Goal: Communication & Community: Answer question/provide support

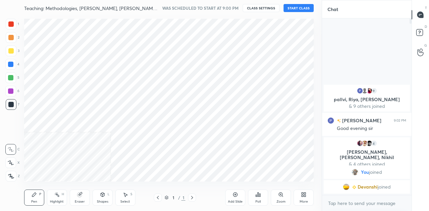
scroll to position [33335, 33208]
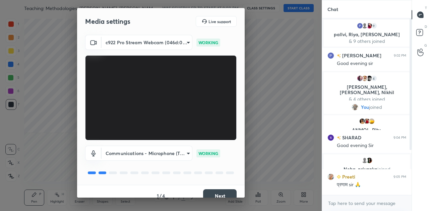
click at [219, 192] on button "Next" at bounding box center [220, 195] width 34 height 13
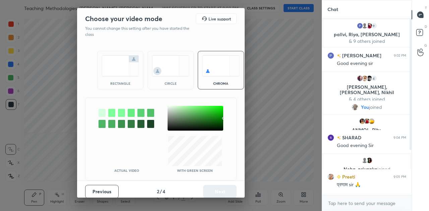
click at [118, 73] on img at bounding box center [121, 65] width 38 height 21
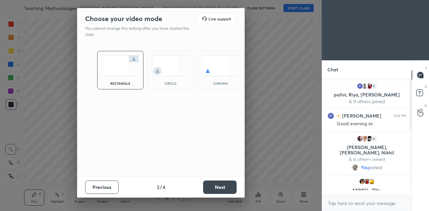
click at [232, 189] on button "Next" at bounding box center [220, 187] width 34 height 13
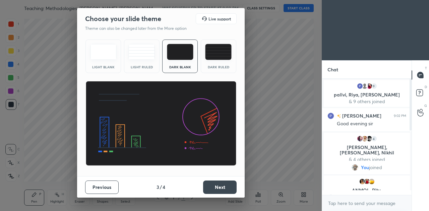
click at [232, 189] on button "Next" at bounding box center [220, 187] width 34 height 13
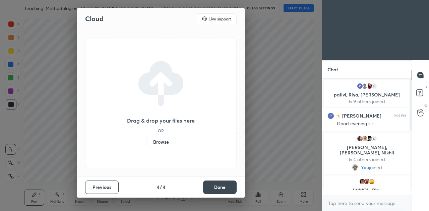
click at [157, 138] on label "Browse" at bounding box center [161, 142] width 30 height 11
click at [146, 138] on input "Browse" at bounding box center [146, 142] width 0 height 11
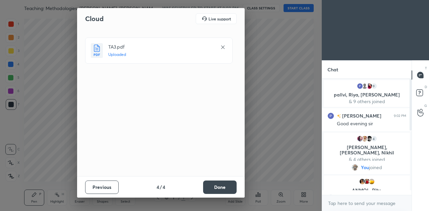
click at [222, 184] on button "Done" at bounding box center [220, 187] width 34 height 13
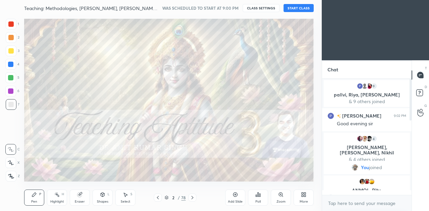
click at [302, 10] on button "START CLASS" at bounding box center [298, 8] width 30 height 8
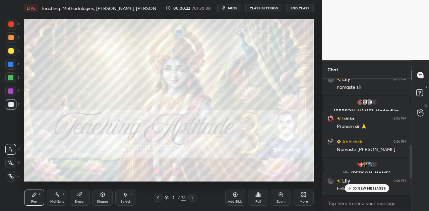
scroll to position [268, 0]
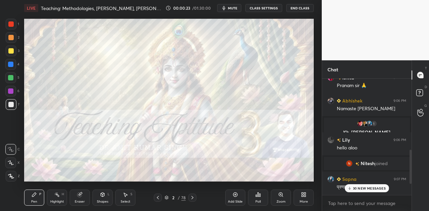
click at [366, 189] on p "30 NEW MESSAGES" at bounding box center [369, 188] width 33 height 4
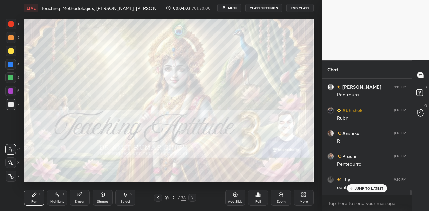
scroll to position [2603, 0]
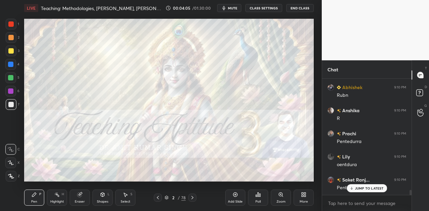
click at [232, 8] on span "mute" at bounding box center [232, 8] width 9 height 5
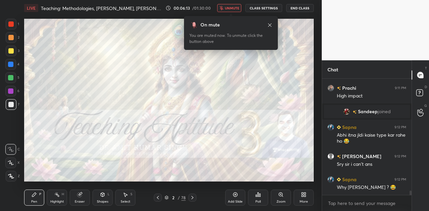
scroll to position [2888, 0]
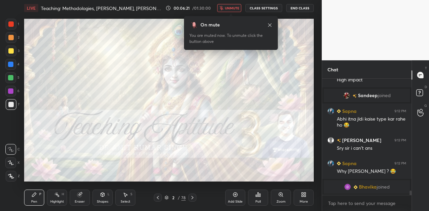
click at [232, 8] on span "unmute" at bounding box center [232, 8] width 14 height 5
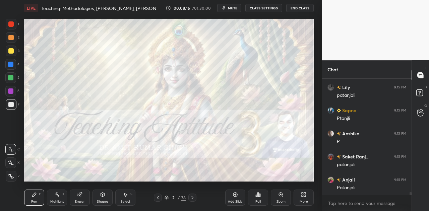
scroll to position [4206, 0]
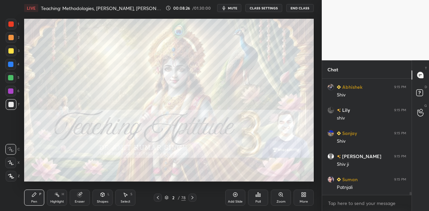
click at [303, 194] on icon at bounding box center [303, 194] width 5 height 5
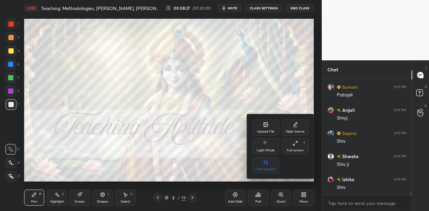
click at [267, 128] on div "Upload File" at bounding box center [265, 128] width 27 height 16
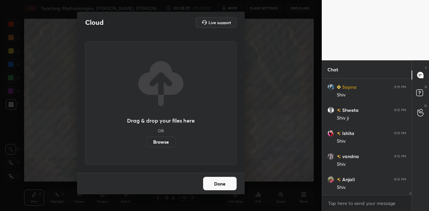
click at [156, 142] on label "Browse" at bounding box center [161, 142] width 30 height 11
click at [146, 142] on input "Browse" at bounding box center [146, 142] width 0 height 11
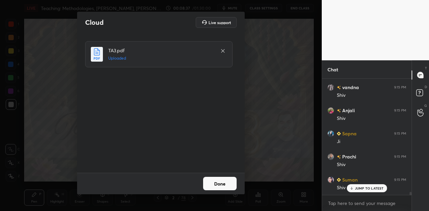
click at [222, 50] on icon at bounding box center [222, 50] width 3 height 3
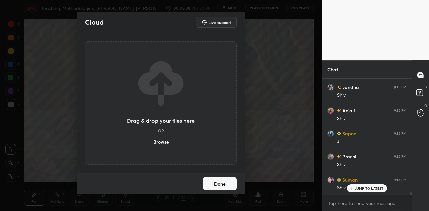
scroll to position [4622, 0]
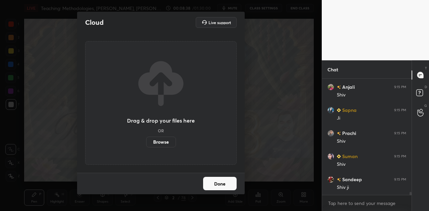
click at [218, 184] on button "Done" at bounding box center [220, 183] width 34 height 13
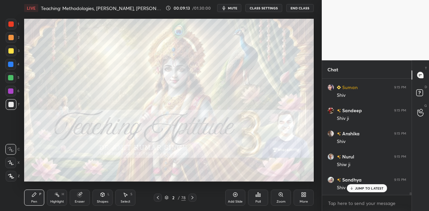
scroll to position [4707, 0]
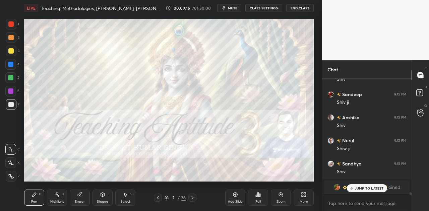
click at [368, 190] on p "JUMP TO LATEST" at bounding box center [369, 188] width 29 height 4
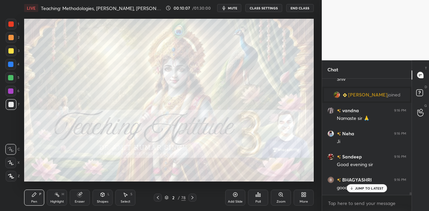
scroll to position [4816, 0]
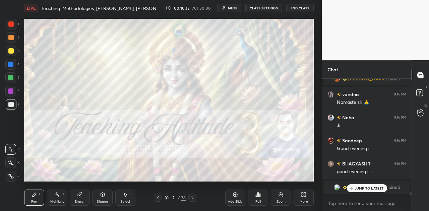
click at [368, 190] on p "JUMP TO LATEST" at bounding box center [369, 188] width 29 height 4
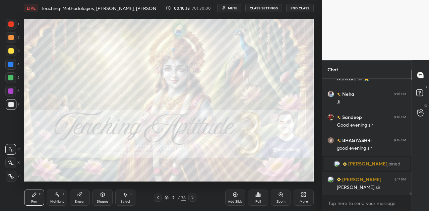
click at [194, 196] on icon at bounding box center [192, 197] width 5 height 5
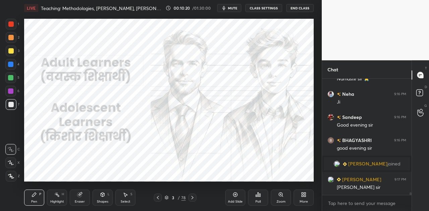
scroll to position [4862, 0]
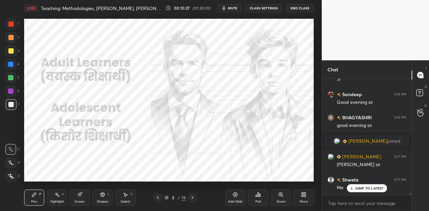
click at [359, 190] on p "JUMP TO LATEST" at bounding box center [369, 188] width 29 height 4
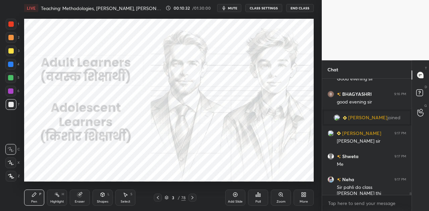
scroll to position [4908, 0]
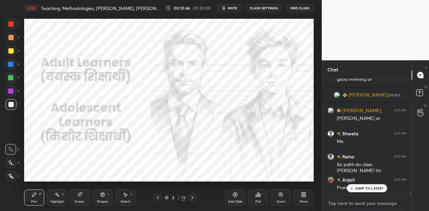
type textarea "x"
click at [348, 203] on textarea at bounding box center [366, 203] width 79 height 11
paste textarea "[URL][DOMAIN_NAME]"
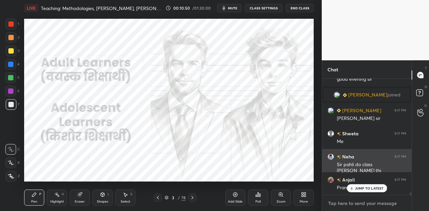
type textarea "[URL][DOMAIN_NAME]"
type textarea "x"
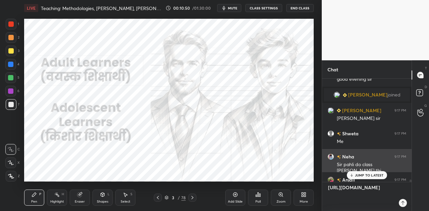
scroll to position [101, 87]
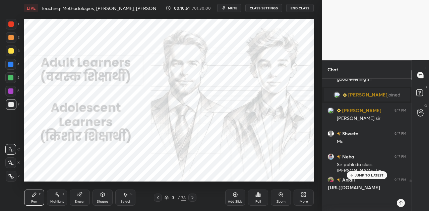
type textarea "[URL][DOMAIN_NAME]"
type textarea "x"
click at [401, 203] on icon at bounding box center [400, 203] width 3 height 4
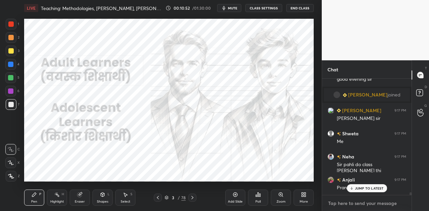
scroll to position [4964, 0]
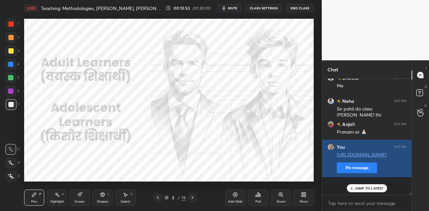
click at [341, 173] on button "Pin message" at bounding box center [357, 167] width 40 height 11
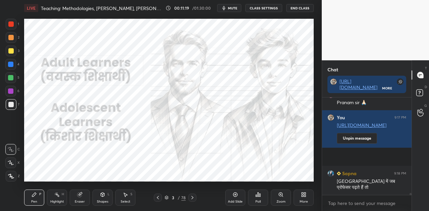
scroll to position [5028, 0]
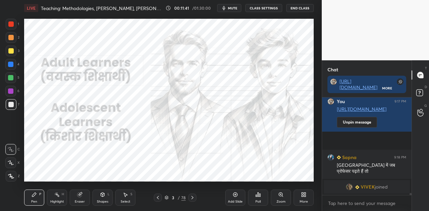
click at [12, 64] on div at bounding box center [10, 64] width 5 height 5
click at [104, 195] on icon at bounding box center [103, 195] width 4 height 4
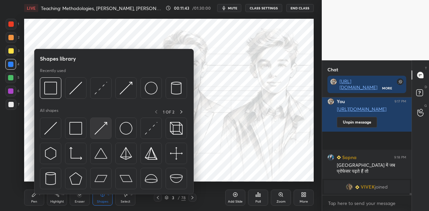
click at [103, 126] on img at bounding box center [100, 128] width 13 height 13
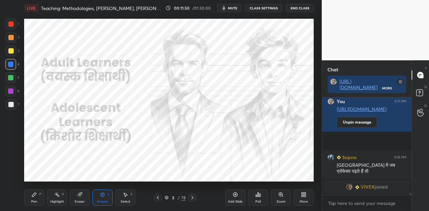
click at [35, 199] on div "Pen P" at bounding box center [34, 198] width 20 height 16
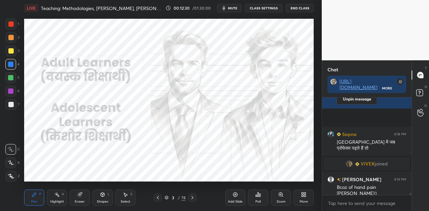
scroll to position [4454, 0]
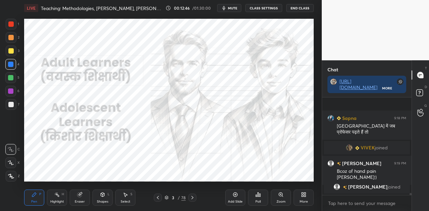
click at [11, 25] on div at bounding box center [10, 23] width 5 height 5
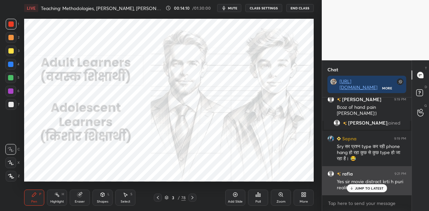
scroll to position [2, 2]
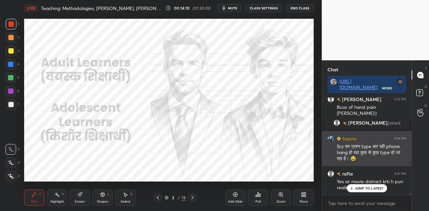
drag, startPoint x: 368, startPoint y: 189, endPoint x: 327, endPoint y: 161, distance: 49.2
click at [368, 188] on p "JUMP TO LATEST" at bounding box center [369, 188] width 29 height 4
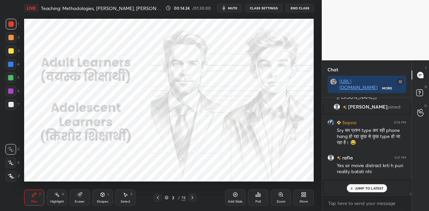
click at [12, 65] on div at bounding box center [10, 64] width 5 height 5
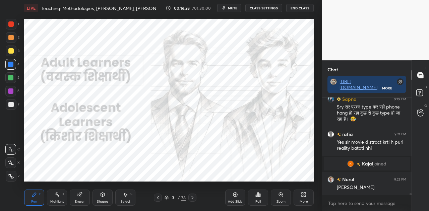
click at [192, 199] on icon at bounding box center [192, 197] width 5 height 5
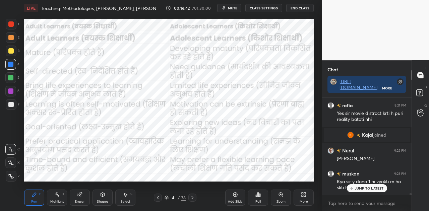
scroll to position [4584, 0]
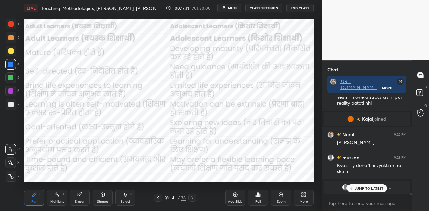
click at [373, 184] on div "JUMP TO LATEST" at bounding box center [366, 188] width 40 height 8
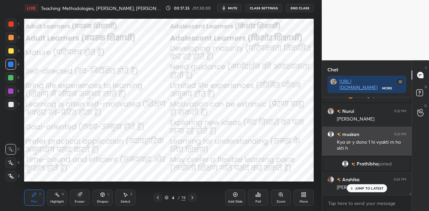
scroll to position [4630, 0]
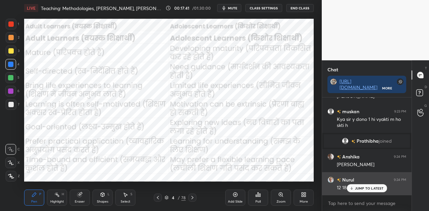
click at [365, 189] on p "JUMP TO LATEST" at bounding box center [369, 188] width 29 height 4
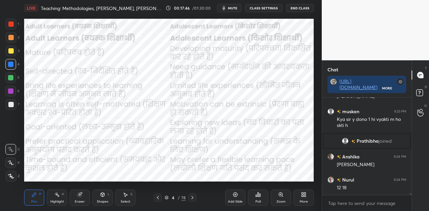
click at [192, 198] on icon at bounding box center [192, 197] width 5 height 5
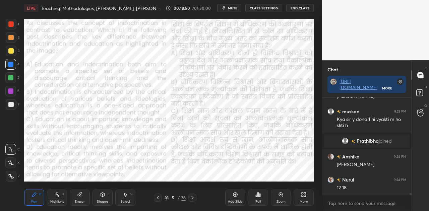
click at [234, 7] on span "mute" at bounding box center [232, 8] width 9 height 5
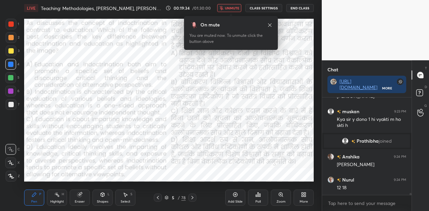
scroll to position [4654, 0]
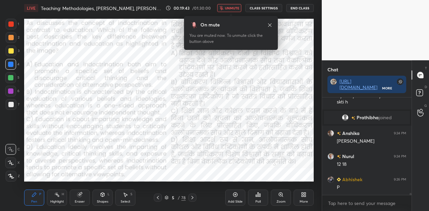
click at [256, 197] on icon at bounding box center [256, 196] width 1 height 2
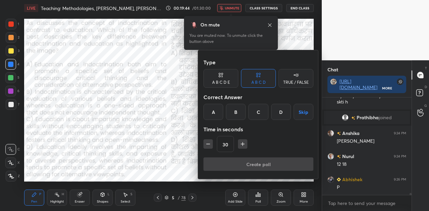
click at [283, 110] on div "D" at bounding box center [281, 112] width 20 height 16
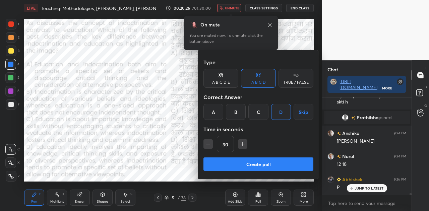
scroll to position [4676, 0]
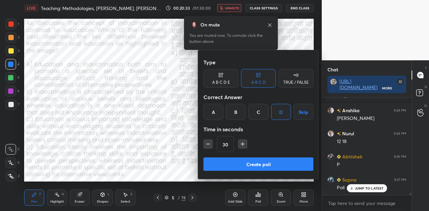
click at [279, 162] on button "Create poll" at bounding box center [258, 163] width 110 height 13
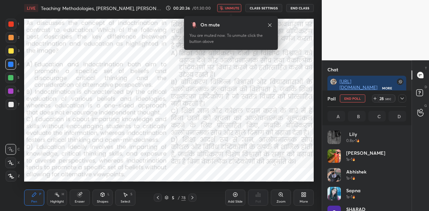
scroll to position [78, 77]
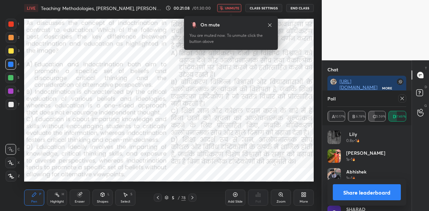
click at [373, 194] on button "Share leaderboard" at bounding box center [367, 192] width 68 height 16
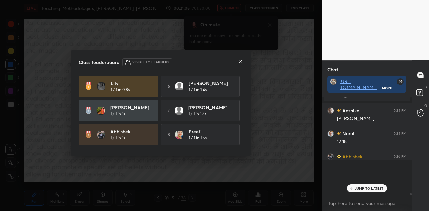
scroll to position [108, 87]
click at [238, 61] on icon at bounding box center [240, 61] width 5 height 5
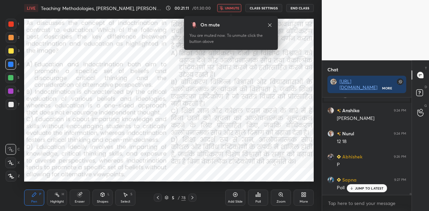
click at [364, 187] on p "JUMP TO LATEST" at bounding box center [369, 188] width 29 height 4
click at [229, 7] on span "unmute" at bounding box center [232, 8] width 14 height 5
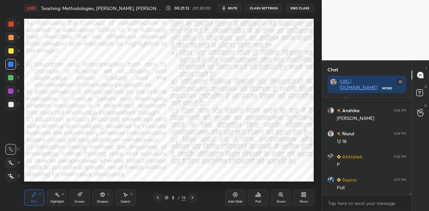
click at [194, 200] on icon at bounding box center [192, 197] width 5 height 5
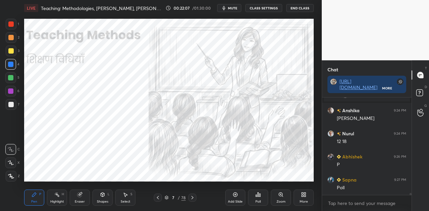
click at [194, 197] on icon at bounding box center [192, 197] width 5 height 5
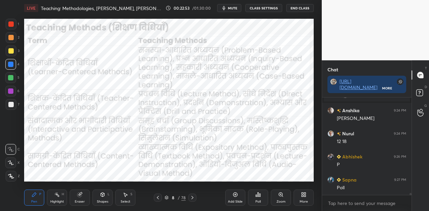
click at [165, 195] on div "8 / 78" at bounding box center [174, 198] width 21 height 6
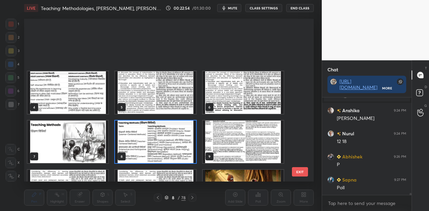
scroll to position [112, 0]
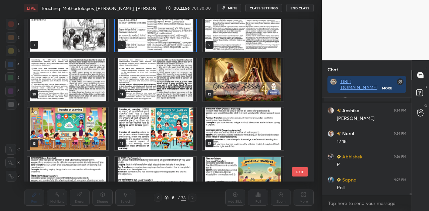
click at [46, 130] on img "grid" at bounding box center [67, 129] width 81 height 43
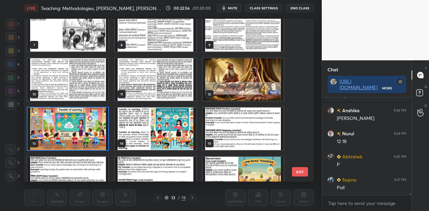
click at [46, 130] on img "grid" at bounding box center [67, 129] width 81 height 43
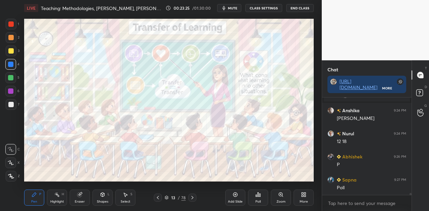
click at [237, 195] on icon at bounding box center [235, 195] width 4 height 4
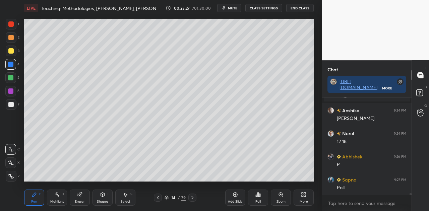
click at [11, 106] on div at bounding box center [10, 104] width 5 height 5
click at [101, 196] on icon at bounding box center [103, 195] width 4 height 4
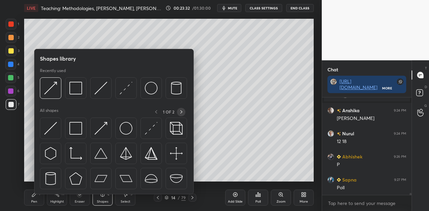
click at [181, 111] on icon at bounding box center [181, 111] width 5 height 5
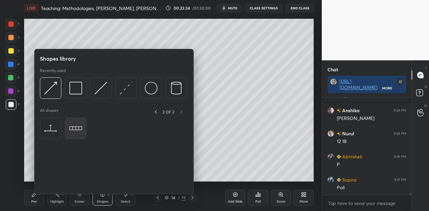
click at [76, 129] on img at bounding box center [75, 128] width 13 height 13
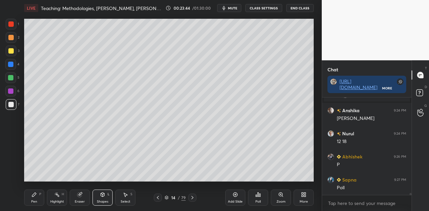
click at [33, 195] on icon at bounding box center [34, 195] width 4 height 4
click at [103, 200] on div "Shapes" at bounding box center [102, 201] width 11 height 3
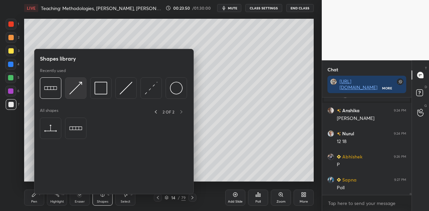
click at [76, 89] on img at bounding box center [75, 88] width 13 height 13
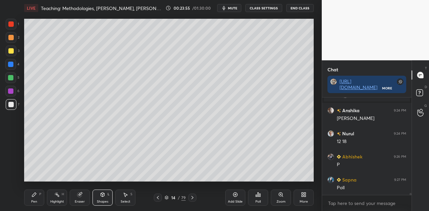
click at [29, 195] on div "Pen P" at bounding box center [34, 198] width 20 height 16
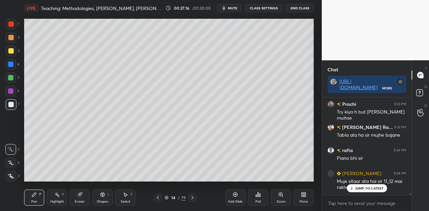
scroll to position [4997, 0]
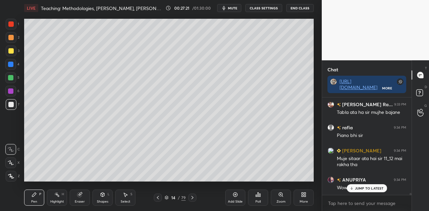
click at [359, 187] on p "JUMP TO LATEST" at bounding box center [369, 188] width 29 height 4
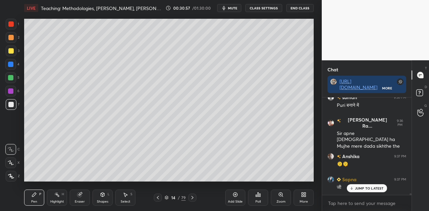
scroll to position [5444, 0]
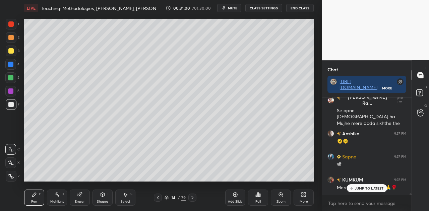
click at [369, 190] on p "JUMP TO LATEST" at bounding box center [369, 188] width 29 height 4
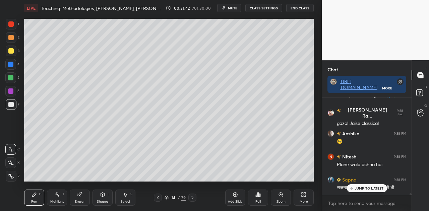
scroll to position [5553, 0]
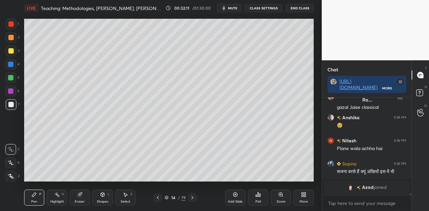
click at [167, 198] on icon at bounding box center [166, 198] width 4 height 4
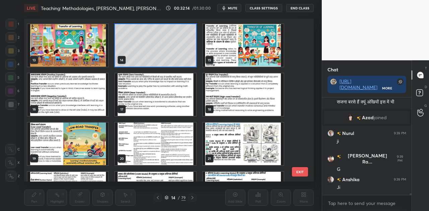
scroll to position [217, 0]
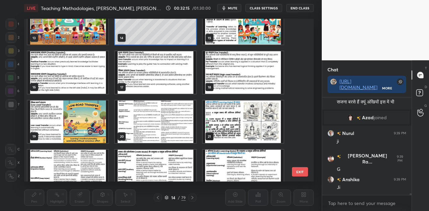
click at [55, 115] on img "grid" at bounding box center [67, 122] width 81 height 43
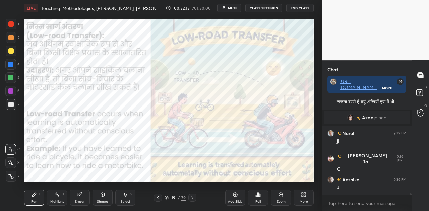
click at [55, 115] on img "grid" at bounding box center [67, 122] width 81 height 43
click at [157, 198] on icon at bounding box center [157, 197] width 5 height 5
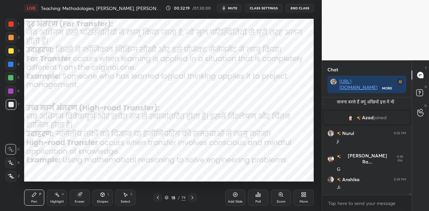
click at [157, 198] on icon at bounding box center [157, 197] width 5 height 5
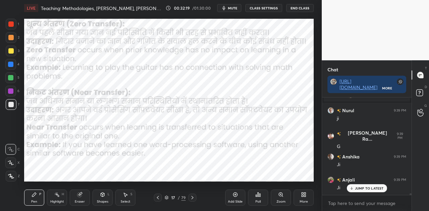
click at [157, 198] on icon at bounding box center [157, 197] width 5 height 5
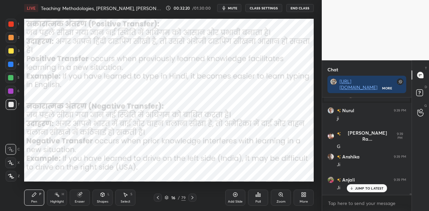
click at [157, 198] on icon at bounding box center [157, 197] width 5 height 5
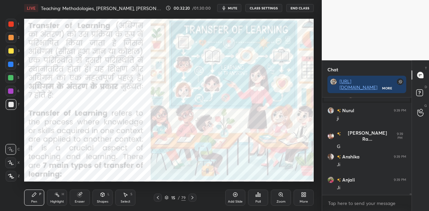
scroll to position [5669, 0]
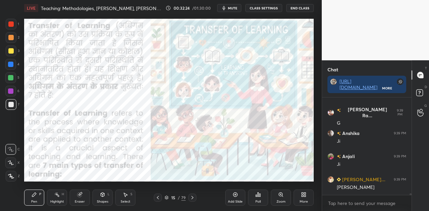
click at [192, 197] on icon at bounding box center [192, 197] width 2 height 3
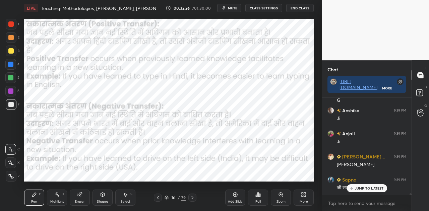
scroll to position [5738, 0]
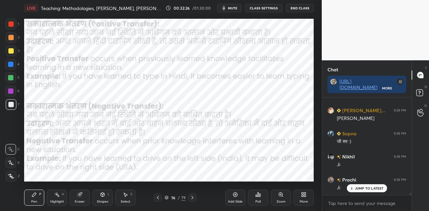
click at [191, 197] on icon at bounding box center [192, 197] width 5 height 5
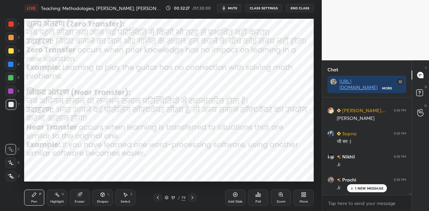
scroll to position [5761, 0]
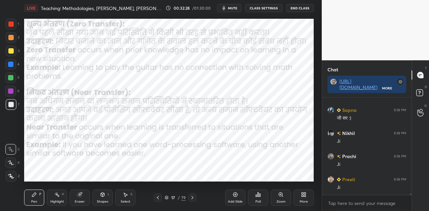
click at [191, 197] on icon at bounding box center [192, 197] width 5 height 5
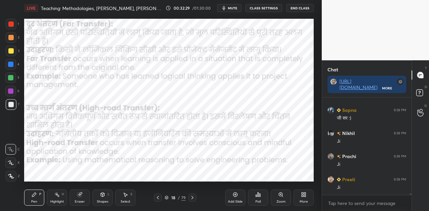
click at [191, 197] on icon at bounding box center [192, 197] width 5 height 5
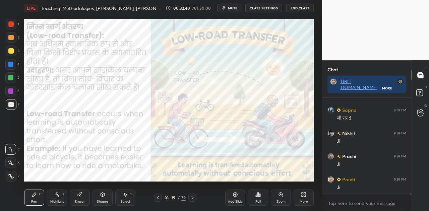
click at [191, 197] on icon at bounding box center [192, 197] width 5 height 5
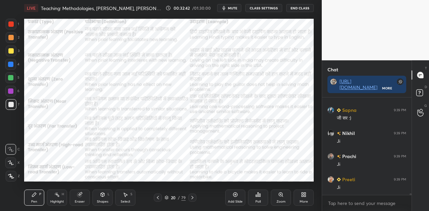
click at [191, 197] on icon at bounding box center [192, 197] width 5 height 5
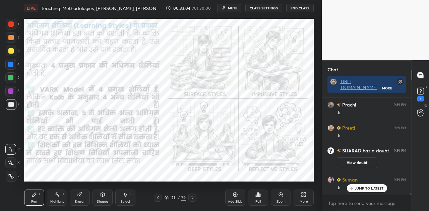
scroll to position [2, 2]
click at [422, 91] on rect at bounding box center [420, 91] width 6 height 6
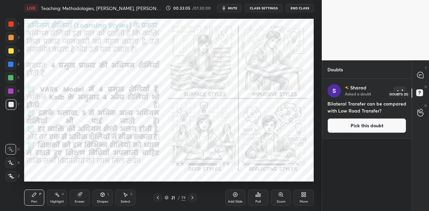
scroll to position [130, 87]
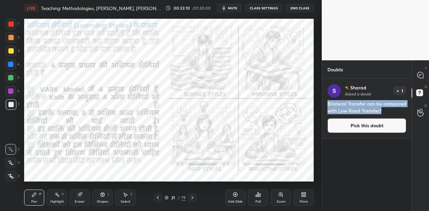
drag, startPoint x: 328, startPoint y: 103, endPoint x: 382, endPoint y: 112, distance: 54.7
click at [382, 112] on h4 "Bilateral Transfer can be compared with Low Road Transfer?" at bounding box center [366, 107] width 79 height 14
copy h4 "Bilateral Transfer can be compared with Low Road Transfer?"
click at [420, 73] on icon at bounding box center [420, 75] width 6 height 6
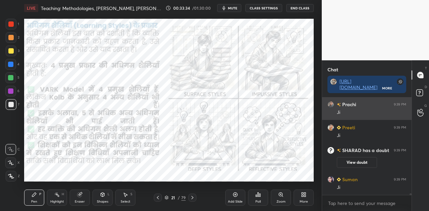
scroll to position [2, 2]
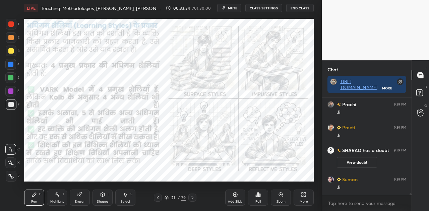
click at [190, 199] on icon at bounding box center [192, 197] width 5 height 5
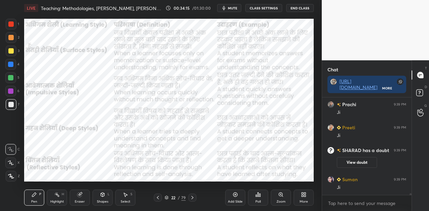
scroll to position [5579, 0]
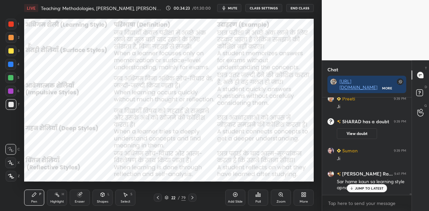
click at [364, 187] on p "JUMP TO LATEST" at bounding box center [369, 188] width 29 height 4
click at [11, 65] on div at bounding box center [10, 64] width 5 height 5
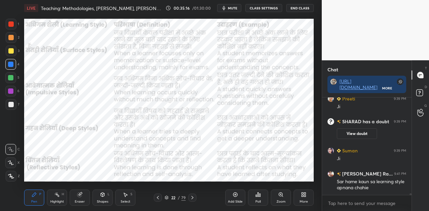
click at [192, 197] on icon at bounding box center [192, 197] width 5 height 5
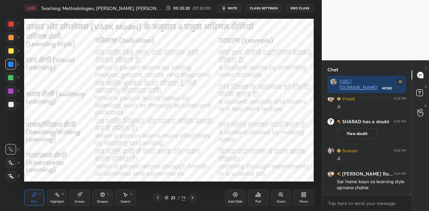
scroll to position [5602, 0]
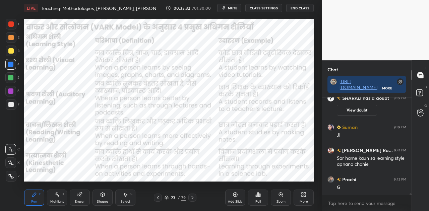
click at [194, 199] on icon at bounding box center [192, 197] width 5 height 5
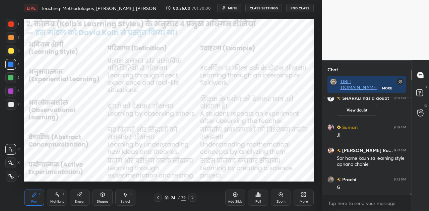
click at [194, 198] on icon at bounding box center [192, 197] width 5 height 5
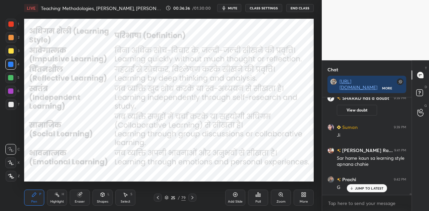
scroll to position [5625, 0]
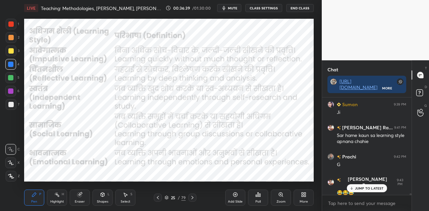
click at [159, 196] on icon at bounding box center [157, 197] width 5 height 5
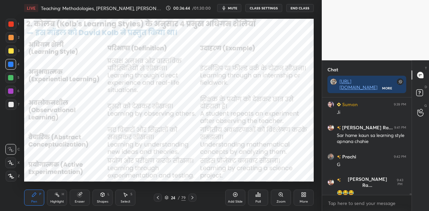
scroll to position [5649, 0]
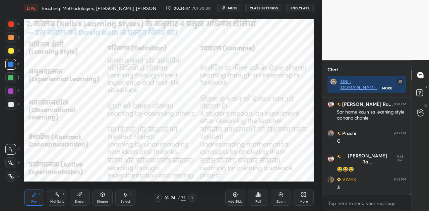
click at [159, 196] on icon at bounding box center [157, 197] width 5 height 5
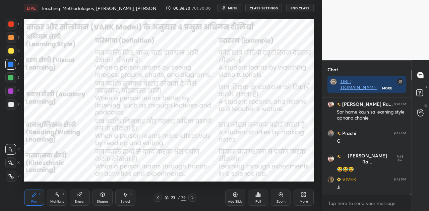
click at [192, 199] on icon at bounding box center [192, 197] width 2 height 3
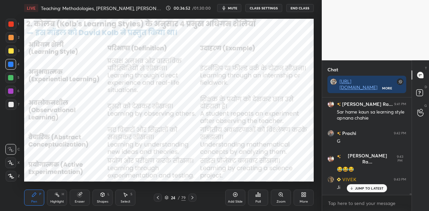
scroll to position [5671, 0]
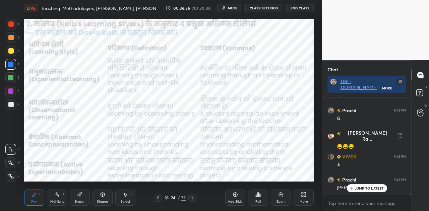
click at [192, 198] on icon at bounding box center [192, 197] width 5 height 5
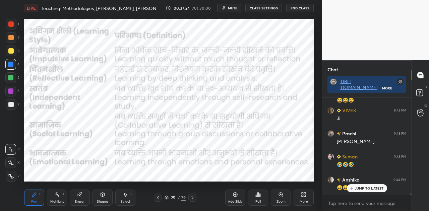
scroll to position [2, 2]
click at [419, 92] on rect at bounding box center [419, 93] width 6 height 6
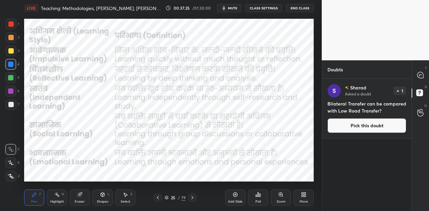
scroll to position [130, 87]
click at [373, 126] on button "Pick this doubt" at bounding box center [366, 125] width 79 height 15
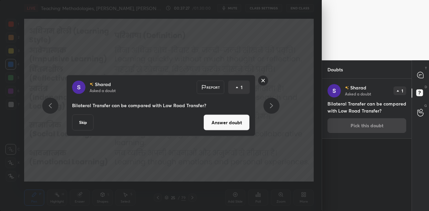
click at [228, 123] on button "Answer doubt" at bounding box center [226, 123] width 46 height 16
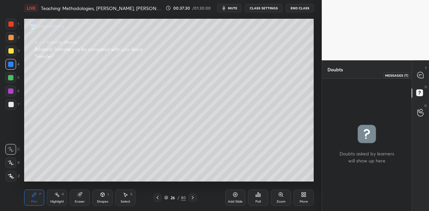
click at [418, 75] on icon at bounding box center [420, 75] width 6 height 6
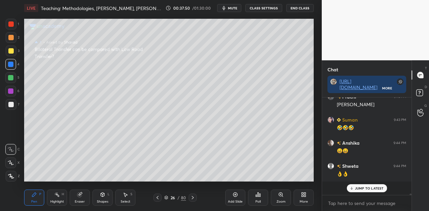
scroll to position [5712, 0]
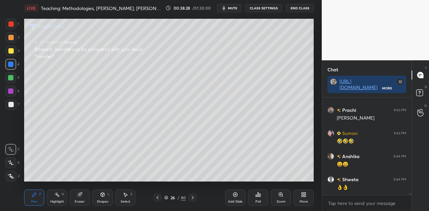
click at [12, 106] on div at bounding box center [10, 104] width 5 height 5
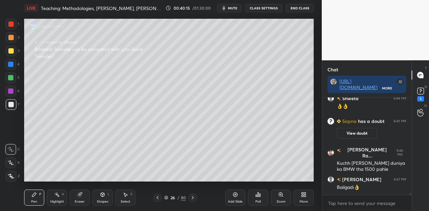
scroll to position [5653, 0]
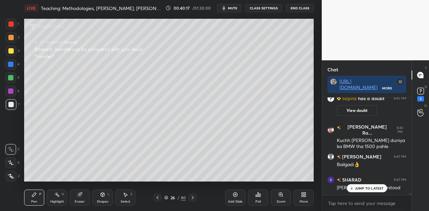
click at [362, 189] on p "JUMP TO LATEST" at bounding box center [369, 188] width 29 height 4
click at [419, 93] on rect at bounding box center [420, 91] width 6 height 6
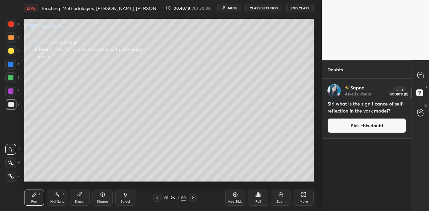
scroll to position [130, 87]
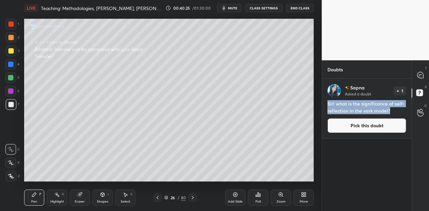
drag, startPoint x: 327, startPoint y: 101, endPoint x: 392, endPoint y: 112, distance: 66.2
click at [392, 112] on div "[PERSON_NAME] Asked a doubt 1 Sir! what is the significance of self-reflection …" at bounding box center [366, 109] width 89 height 60
copy h4 "Sir! what is the significance of self-reflection in the vark model?"
click at [194, 197] on icon at bounding box center [192, 197] width 5 height 5
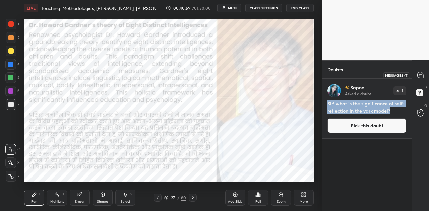
click at [423, 74] on icon at bounding box center [420, 75] width 7 height 7
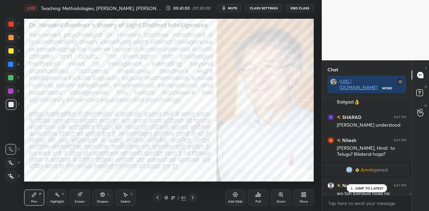
scroll to position [5847, 0]
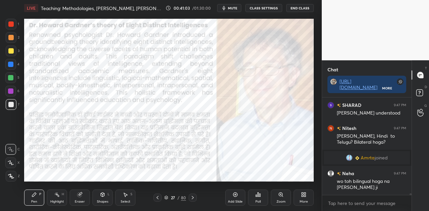
click at [192, 198] on icon at bounding box center [192, 197] width 5 height 5
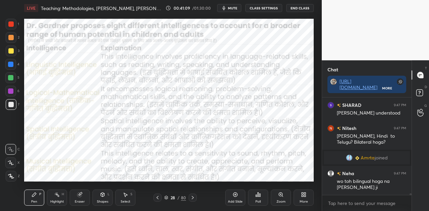
scroll to position [5870, 0]
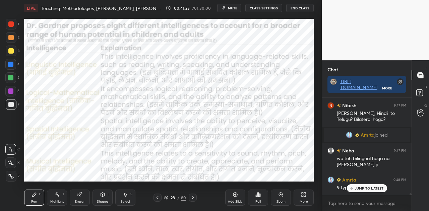
click at [358, 189] on p "JUMP TO LATEST" at bounding box center [369, 188] width 29 height 4
click at [9, 61] on div at bounding box center [10, 64] width 11 height 11
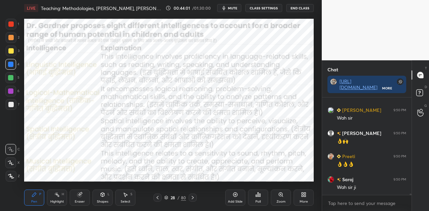
scroll to position [2, 2]
click at [194, 198] on icon at bounding box center [192, 197] width 5 height 5
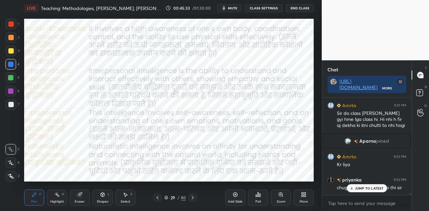
click at [363, 189] on p "JUMP TO LATEST" at bounding box center [369, 188] width 29 height 4
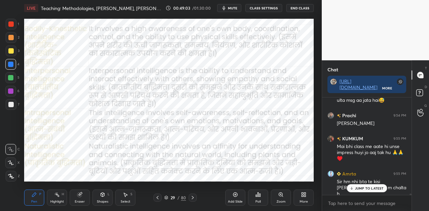
scroll to position [7243, 0]
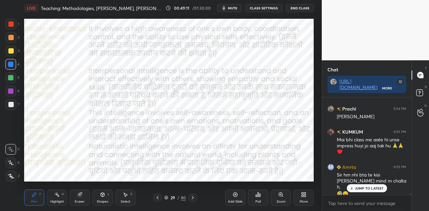
click at [373, 189] on p "JUMP TO LATEST" at bounding box center [369, 188] width 29 height 4
click at [237, 8] on span "mute" at bounding box center [232, 8] width 9 height 5
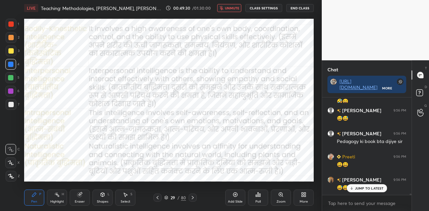
scroll to position [7359, 0]
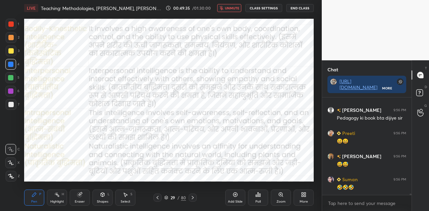
click at [238, 8] on span "unmute" at bounding box center [232, 8] width 14 height 5
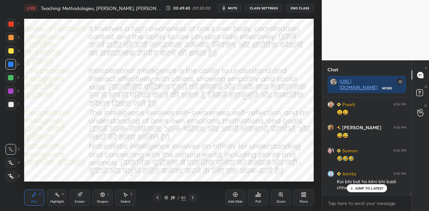
click at [365, 188] on p "JUMP TO LATEST" at bounding box center [369, 188] width 29 height 4
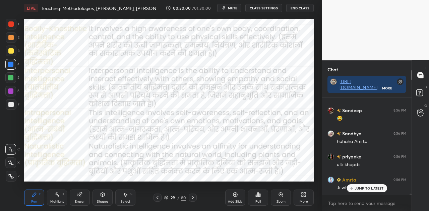
scroll to position [7497, 0]
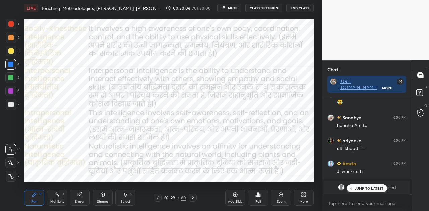
click at [358, 187] on p "JUMP TO LATEST" at bounding box center [369, 188] width 29 height 4
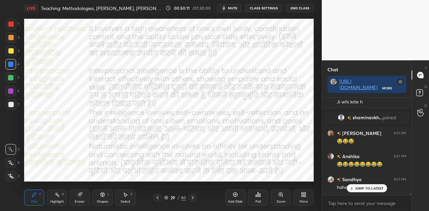
scroll to position [7589, 0]
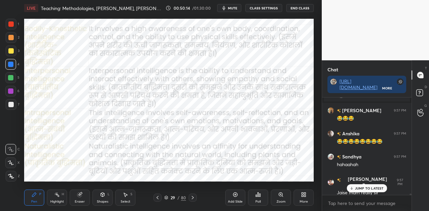
click at [357, 188] on p "JUMP TO LATEST" at bounding box center [369, 188] width 29 height 4
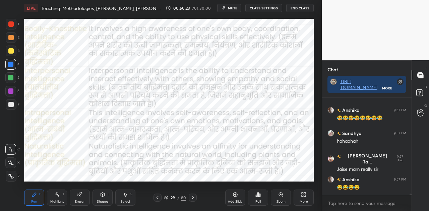
click at [192, 197] on icon at bounding box center [193, 197] width 2 height 3
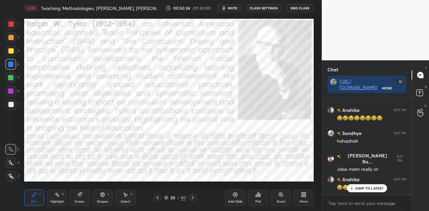
scroll to position [7635, 0]
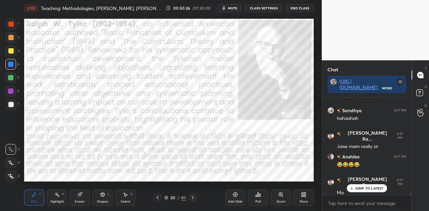
click at [353, 189] on icon at bounding box center [351, 188] width 4 height 4
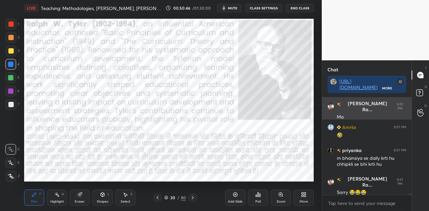
scroll to position [7734, 0]
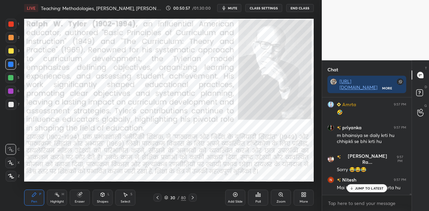
click at [363, 187] on p "JUMP TO LATEST" at bounding box center [369, 188] width 29 height 4
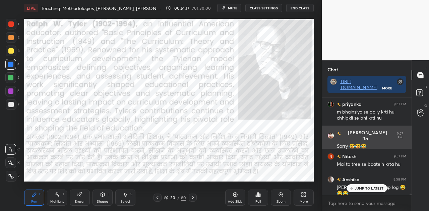
scroll to position [7792, 0]
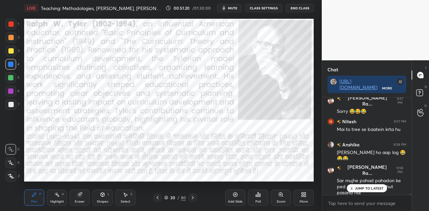
click at [375, 189] on p "JUMP TO LATEST" at bounding box center [369, 188] width 29 height 4
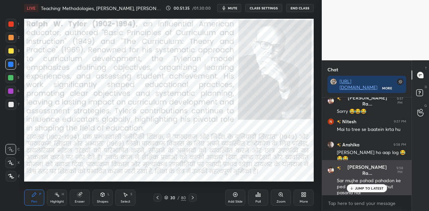
scroll to position [7799, 0]
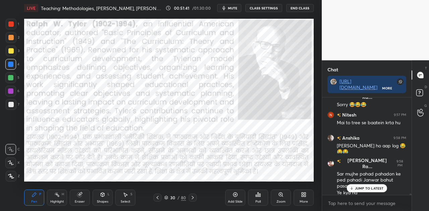
click at [356, 191] on div "JUMP TO LATEST" at bounding box center [366, 188] width 40 height 8
click at [191, 196] on icon at bounding box center [192, 197] width 5 height 5
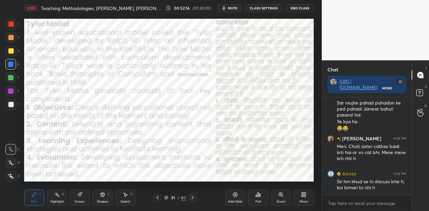
scroll to position [7899, 0]
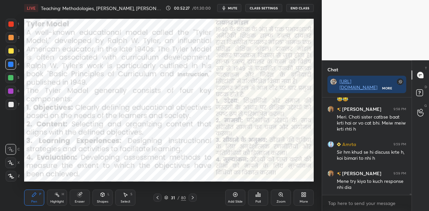
click at [233, 9] on span "mute" at bounding box center [232, 8] width 9 height 5
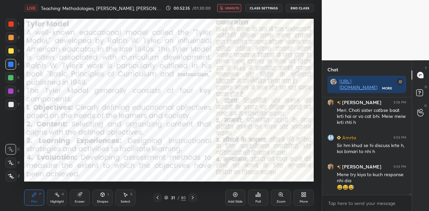
click at [233, 9] on span "unmute" at bounding box center [232, 8] width 14 height 5
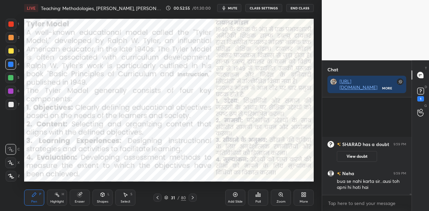
scroll to position [7164, 0]
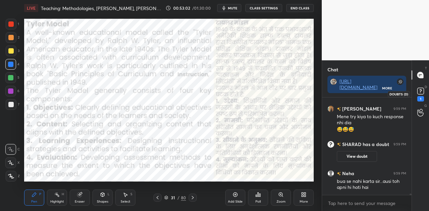
click at [419, 88] on rect at bounding box center [420, 91] width 6 height 6
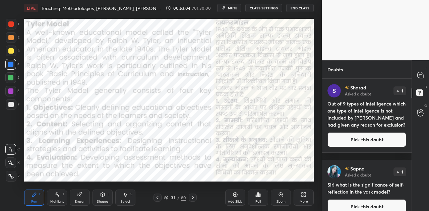
scroll to position [9, 0]
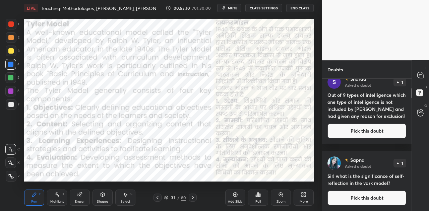
drag, startPoint x: 327, startPoint y: 94, endPoint x: 352, endPoint y: 123, distance: 38.5
click at [352, 120] on h4 "Out of 9 types of intelligence which one type of intelligence is not included b…" at bounding box center [366, 105] width 79 height 28
copy h4 "Out of 9 types of intelligence which one type of intelligence is not included b…"
click at [366, 198] on button "Pick this doubt" at bounding box center [366, 198] width 79 height 15
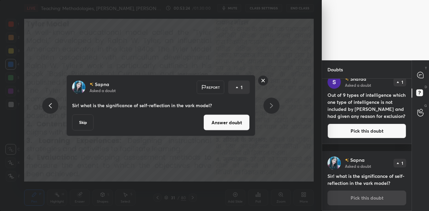
click at [218, 122] on button "Answer doubt" at bounding box center [226, 123] width 46 height 16
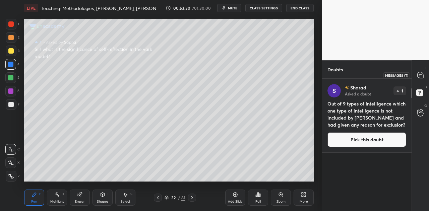
click at [420, 75] on icon at bounding box center [420, 75] width 6 height 6
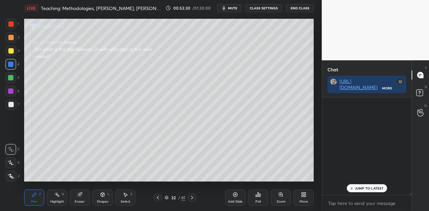
scroll to position [95, 87]
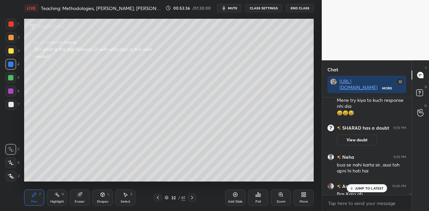
click at [14, 103] on div at bounding box center [11, 104] width 11 height 11
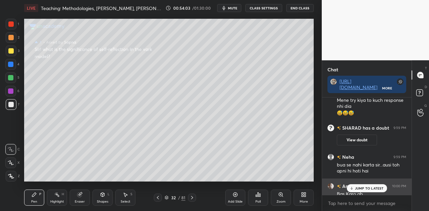
click at [362, 188] on p "JUMP TO LATEST" at bounding box center [369, 188] width 29 height 4
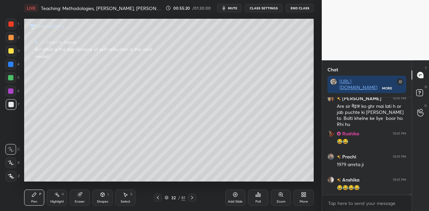
scroll to position [7331, 0]
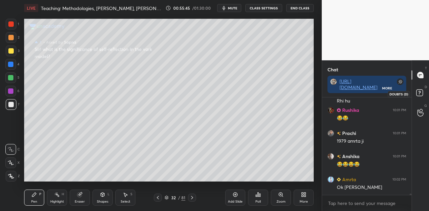
click at [420, 90] on rect at bounding box center [419, 93] width 6 height 6
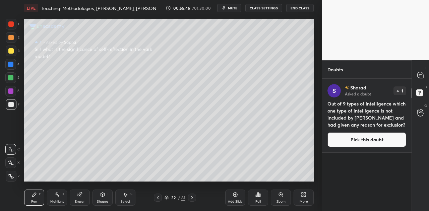
click at [373, 137] on button "Pick this doubt" at bounding box center [366, 139] width 79 height 15
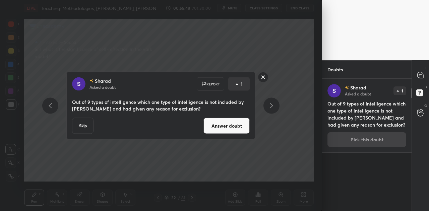
click at [226, 130] on button "Answer doubt" at bounding box center [226, 126] width 46 height 16
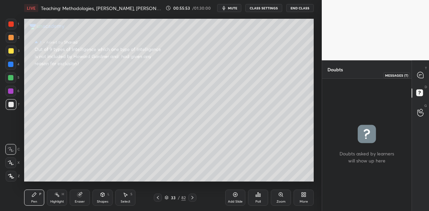
click at [415, 77] on div at bounding box center [420, 75] width 13 height 12
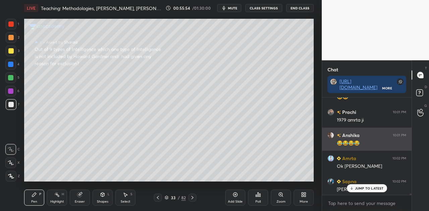
scroll to position [7468, 0]
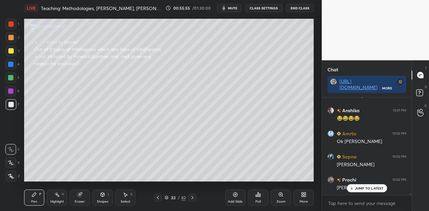
click at [366, 191] on div "JUMP TO LATEST" at bounding box center [366, 188] width 40 height 8
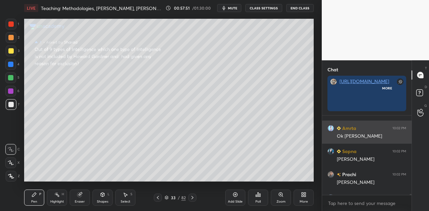
scroll to position [2, 2]
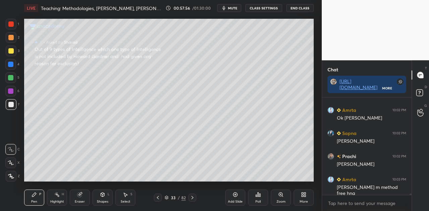
click at [167, 197] on icon at bounding box center [166, 198] width 4 height 4
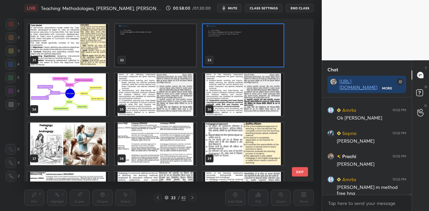
scroll to position [7520, 0]
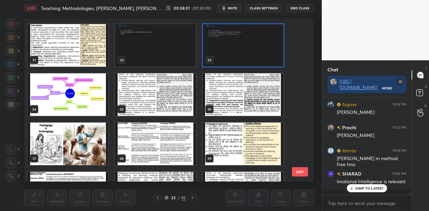
click at [83, 145] on img "grid" at bounding box center [67, 144] width 81 height 43
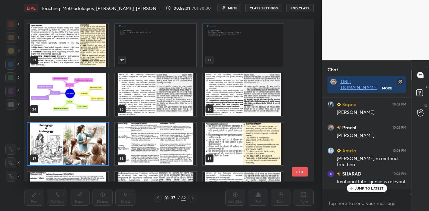
click at [83, 145] on img "grid" at bounding box center [67, 144] width 81 height 43
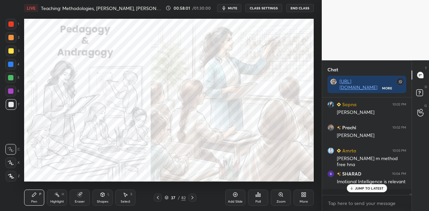
click at [83, 145] on img "grid" at bounding box center [67, 144] width 81 height 43
click at [369, 191] on div "JUMP TO LATEST" at bounding box center [366, 188] width 40 height 8
click at [167, 198] on icon at bounding box center [166, 198] width 4 height 4
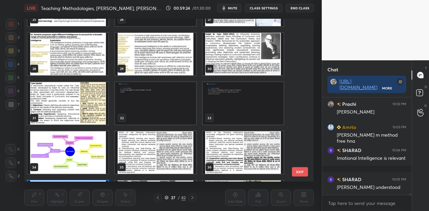
scroll to position [7572, 0]
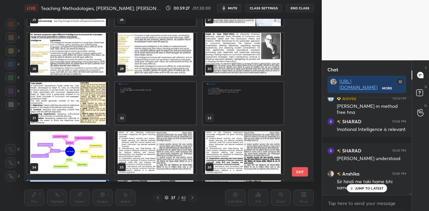
click at [366, 186] on p "JUMP TO LATEST" at bounding box center [369, 188] width 29 height 4
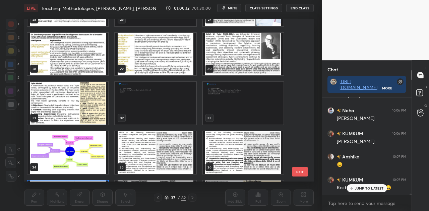
scroll to position [7688, 0]
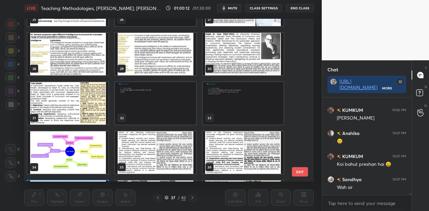
click at [372, 187] on div "Wah sir" at bounding box center [371, 187] width 69 height 7
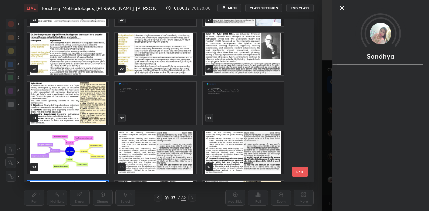
click at [214, 104] on img "grid" at bounding box center [243, 103] width 81 height 43
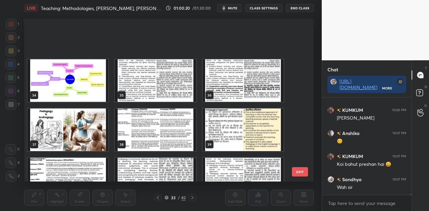
scroll to position [544, 0]
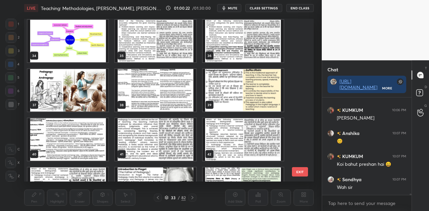
click at [90, 92] on img "grid" at bounding box center [67, 90] width 81 height 43
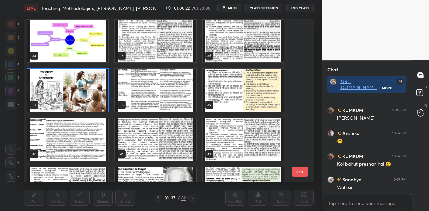
click at [90, 92] on img "grid" at bounding box center [67, 90] width 81 height 43
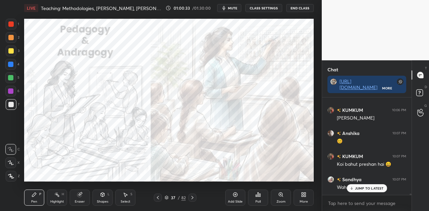
scroll to position [7711, 0]
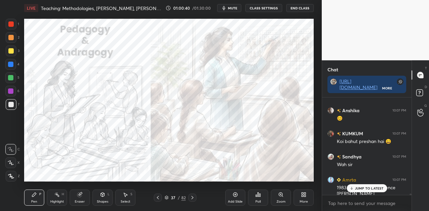
click at [371, 189] on p "JUMP TO LATEST" at bounding box center [369, 188] width 29 height 4
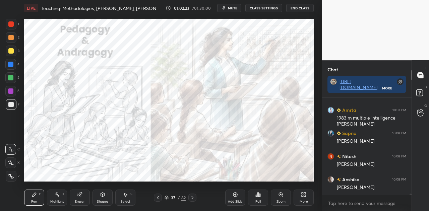
scroll to position [7804, 0]
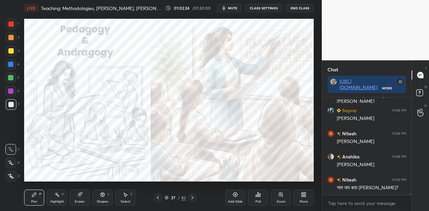
click at [11, 65] on div at bounding box center [10, 64] width 5 height 5
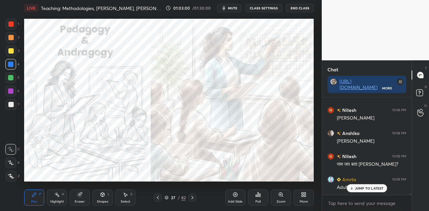
scroll to position [7850, 0]
click at [237, 7] on span "mute" at bounding box center [232, 8] width 9 height 5
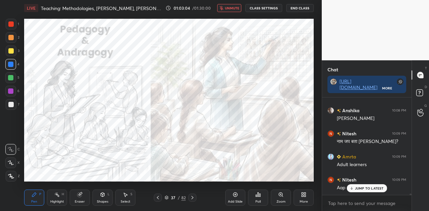
scroll to position [7873, 0]
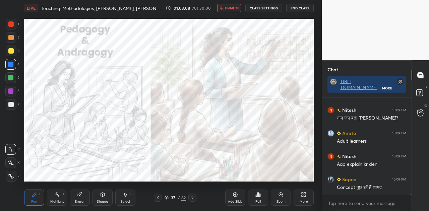
click at [237, 7] on span "unmute" at bounding box center [232, 8] width 14 height 5
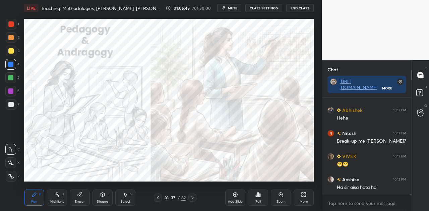
scroll to position [8753, 0]
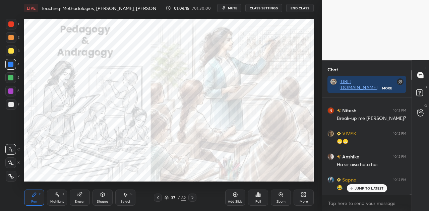
click at [102, 197] on icon at bounding box center [102, 194] width 5 height 5
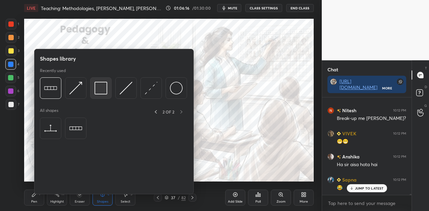
click at [103, 87] on img at bounding box center [100, 88] width 13 height 13
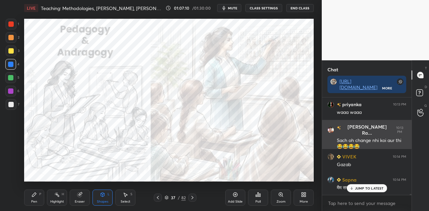
scroll to position [2, 2]
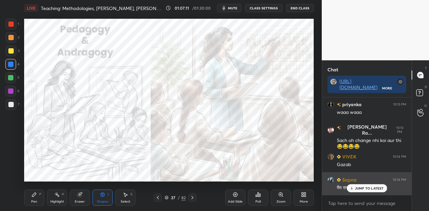
drag, startPoint x: 370, startPoint y: 187, endPoint x: 352, endPoint y: 178, distance: 20.5
click at [370, 187] on p "JUMP TO LATEST" at bounding box center [369, 188] width 29 height 4
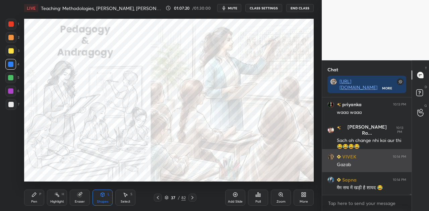
scroll to position [9032, 0]
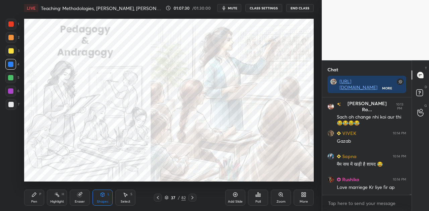
click at [35, 195] on icon at bounding box center [34, 195] width 4 height 4
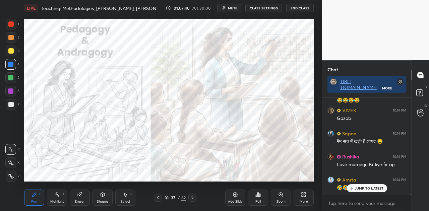
scroll to position [9101, 0]
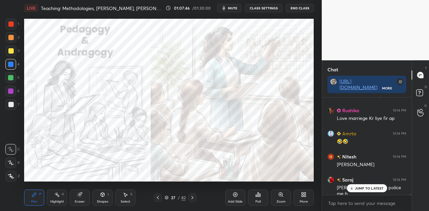
click at [367, 189] on p "JUMP TO LATEST" at bounding box center [369, 188] width 29 height 4
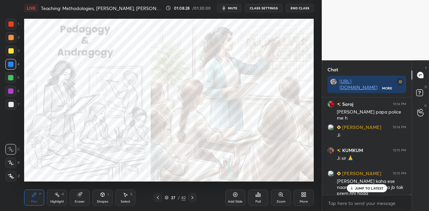
scroll to position [9200, 0]
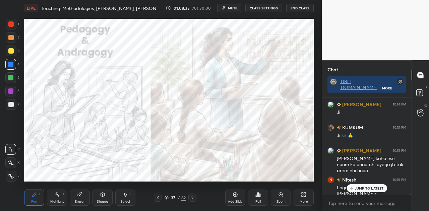
click at [359, 190] on p "JUMP TO LATEST" at bounding box center [369, 188] width 29 height 4
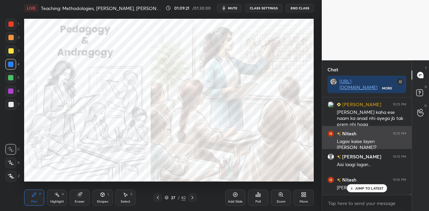
scroll to position [9276, 0]
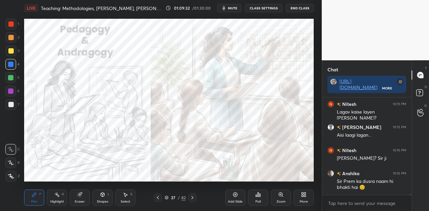
click at [12, 63] on div at bounding box center [10, 64] width 5 height 5
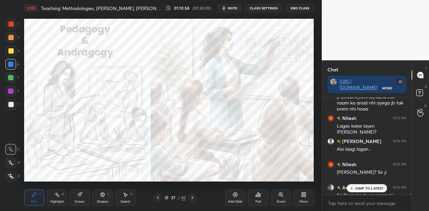
scroll to position [9329, 0]
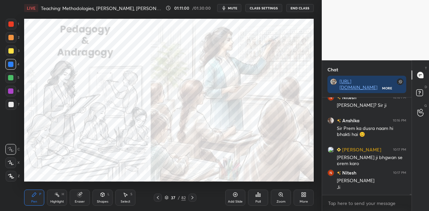
click at [235, 11] on button "mute" at bounding box center [229, 8] width 24 height 8
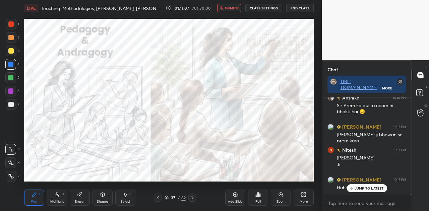
click at [235, 11] on button "unmute" at bounding box center [229, 8] width 24 height 8
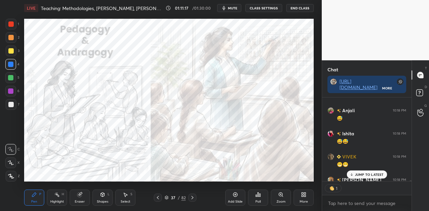
scroll to position [2, 2]
click at [235, 11] on button "mute" at bounding box center [229, 8] width 24 height 8
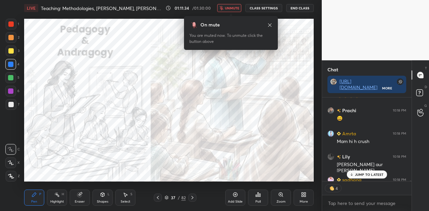
click at [230, 12] on div "On mute You are muted now. To unmute click the button above" at bounding box center [231, 31] width 94 height 38
click at [234, 6] on span "unmute" at bounding box center [232, 8] width 14 height 5
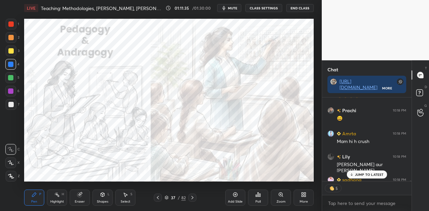
scroll to position [9810, 0]
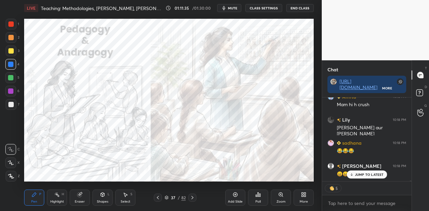
click at [368, 174] on p "JUMP TO LATEST" at bounding box center [369, 175] width 29 height 4
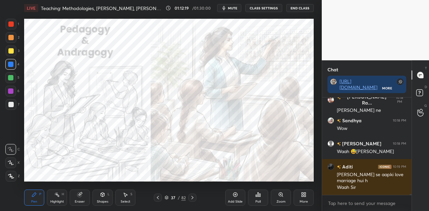
click at [233, 8] on span "mute" at bounding box center [232, 8] width 9 height 5
click at [233, 8] on span "unmute" at bounding box center [232, 8] width 14 height 5
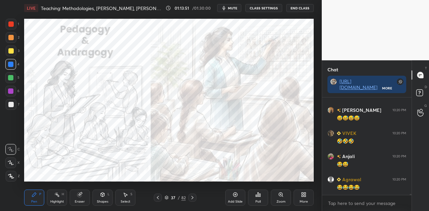
scroll to position [11101, 0]
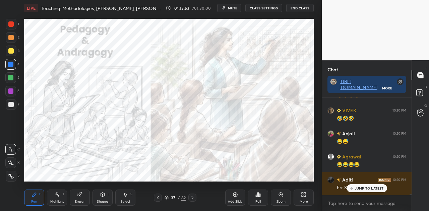
click at [231, 7] on span "mute" at bounding box center [232, 8] width 9 height 5
click at [231, 7] on span "unmute" at bounding box center [232, 8] width 14 height 5
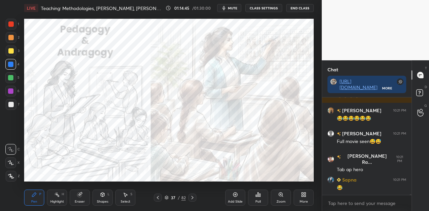
scroll to position [11565, 0]
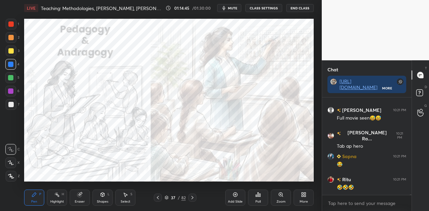
click at [235, 9] on span "mute" at bounding box center [232, 8] width 9 height 5
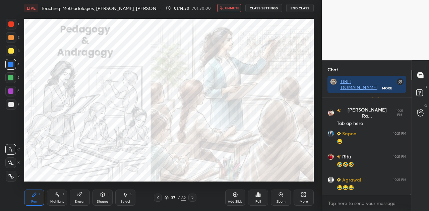
scroll to position [11611, 0]
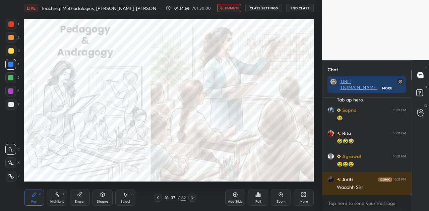
click at [235, 9] on span "unmute" at bounding box center [232, 8] width 14 height 5
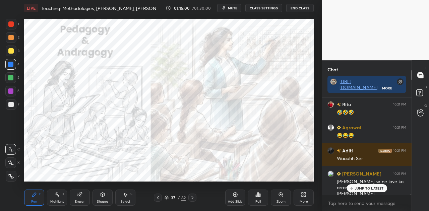
click at [190, 196] on icon at bounding box center [192, 197] width 5 height 5
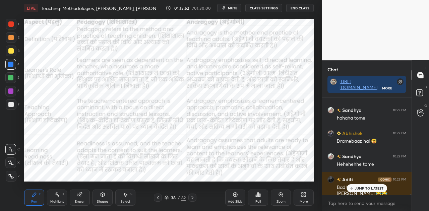
scroll to position [12040, 0]
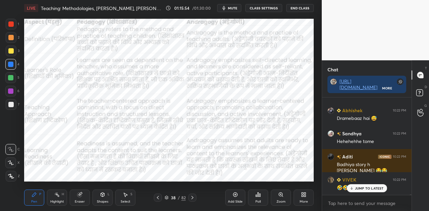
click at [192, 195] on icon at bounding box center [192, 197] width 5 height 5
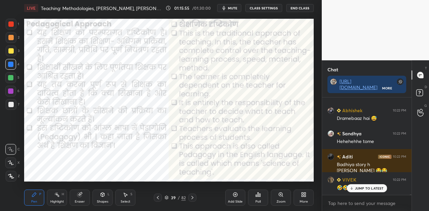
click at [372, 188] on p "JUMP TO LATEST" at bounding box center [369, 188] width 29 height 4
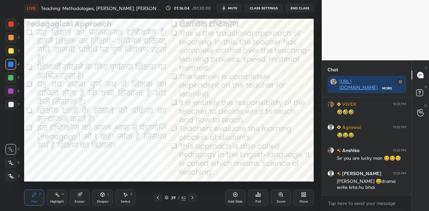
scroll to position [12144, 0]
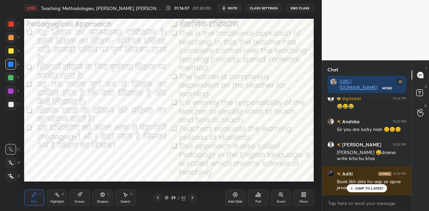
click at [360, 190] on p "JUMP TO LATEST" at bounding box center [369, 188] width 29 height 4
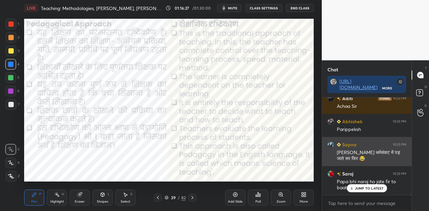
scroll to position [2, 2]
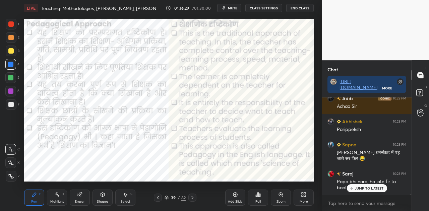
click at [371, 189] on p "JUMP TO LATEST" at bounding box center [369, 188] width 29 height 4
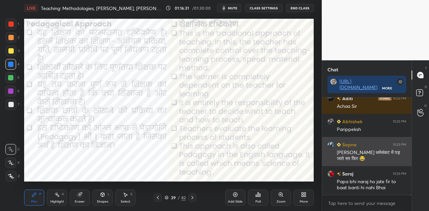
scroll to position [12272, 0]
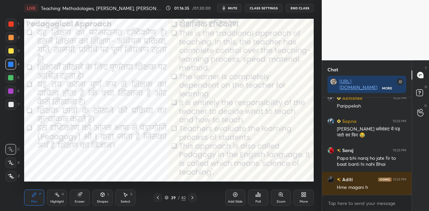
click at [166, 198] on icon at bounding box center [166, 198] width 4 height 4
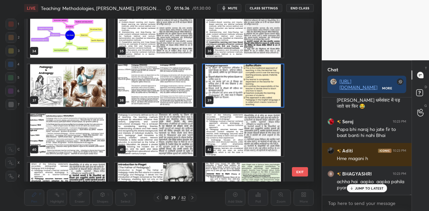
scroll to position [589, 0]
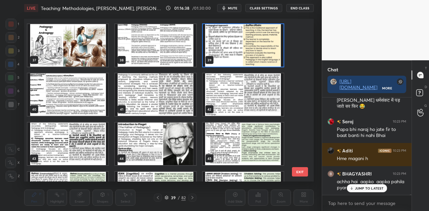
click at [168, 145] on img "grid" at bounding box center [155, 144] width 81 height 43
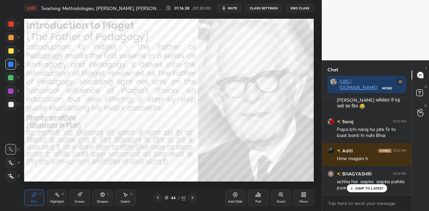
click at [167, 145] on img "grid" at bounding box center [155, 144] width 81 height 43
click at [366, 188] on p "JUMP TO LATEST" at bounding box center [369, 188] width 29 height 4
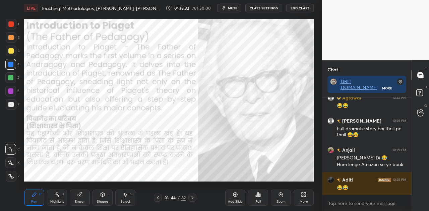
scroll to position [12679, 0]
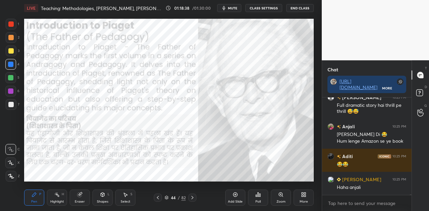
click at [232, 6] on span "mute" at bounding box center [232, 8] width 9 height 5
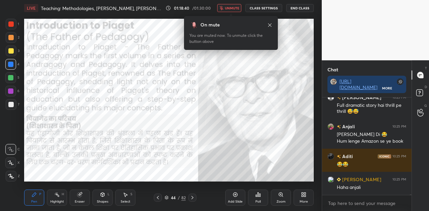
click at [232, 6] on span "unmute" at bounding box center [232, 8] width 14 height 5
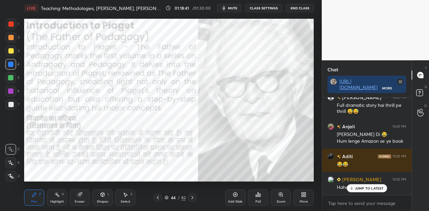
scroll to position [12702, 0]
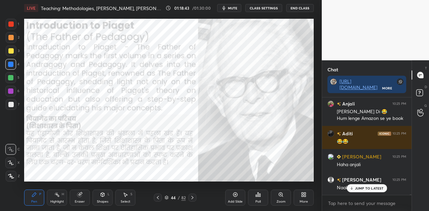
click at [233, 7] on span "mute" at bounding box center [232, 8] width 9 height 5
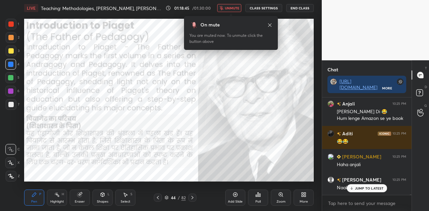
click at [233, 7] on span "unmute" at bounding box center [232, 8] width 14 height 5
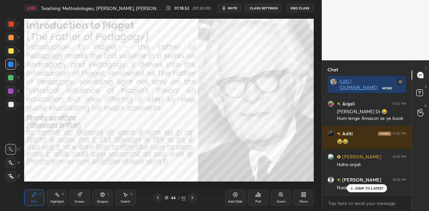
click at [234, 6] on span "mute" at bounding box center [232, 8] width 9 height 5
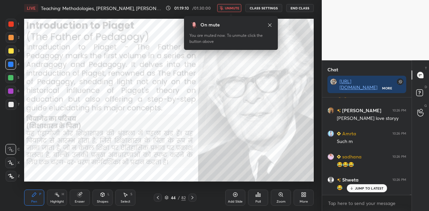
scroll to position [13025, 0]
click at [233, 9] on span "unmute" at bounding box center [232, 8] width 14 height 5
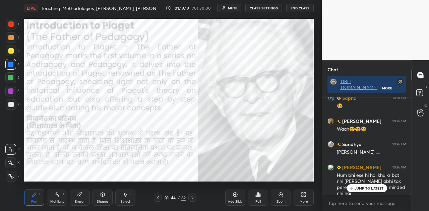
scroll to position [13130, 0]
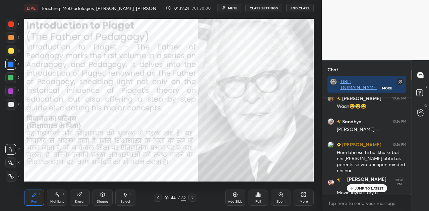
click at [234, 9] on span "mute" at bounding box center [232, 8] width 9 height 5
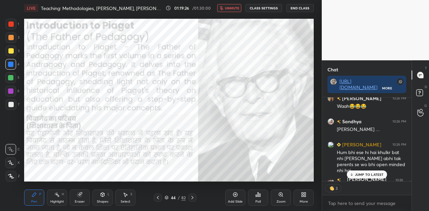
scroll to position [13167, 0]
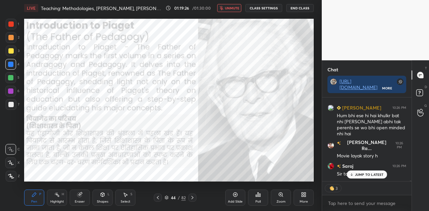
click at [364, 174] on p "JUMP TO LATEST" at bounding box center [369, 175] width 29 height 4
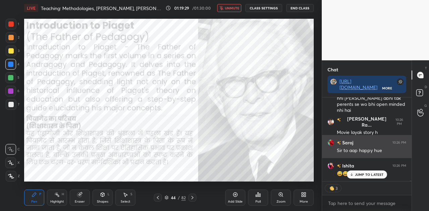
scroll to position [13213, 0]
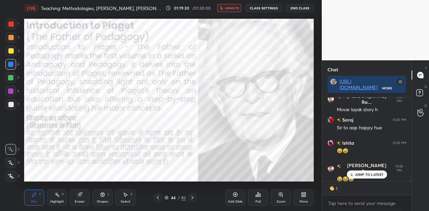
click at [235, 5] on button "unmute" at bounding box center [229, 8] width 24 height 8
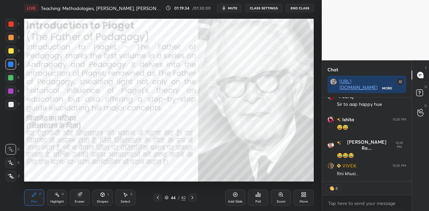
scroll to position [13259, 0]
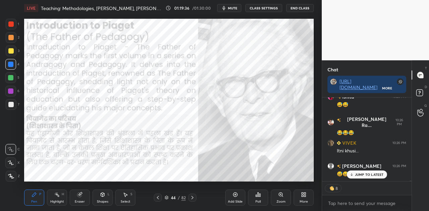
click at [234, 7] on span "mute" at bounding box center [232, 8] width 9 height 5
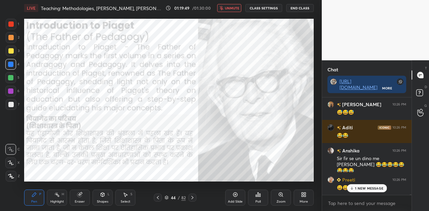
scroll to position [13437, 0]
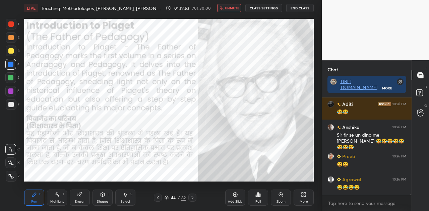
click at [234, 7] on span "unmute" at bounding box center [232, 8] width 14 height 5
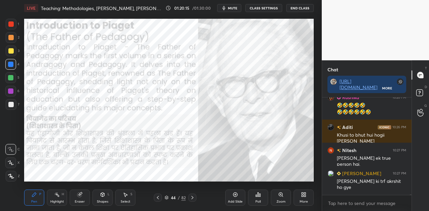
scroll to position [13617, 0]
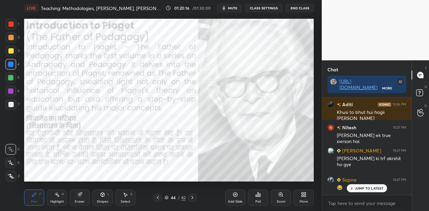
click at [234, 6] on span "mute" at bounding box center [232, 8] width 9 height 5
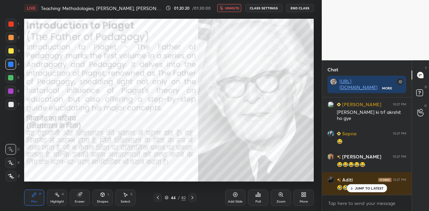
scroll to position [13693, 0]
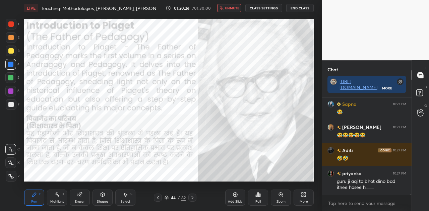
click at [232, 6] on span "unmute" at bounding box center [232, 8] width 14 height 5
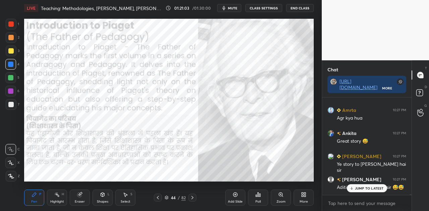
scroll to position [13953, 0]
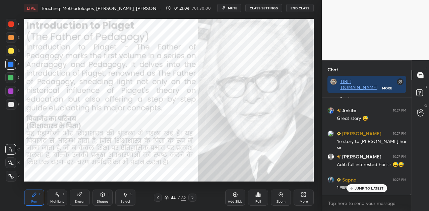
click at [348, 186] on div "JUMP TO LATEST" at bounding box center [366, 188] width 40 height 8
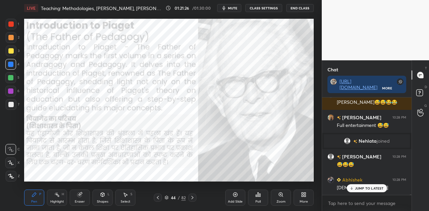
scroll to position [14085, 0]
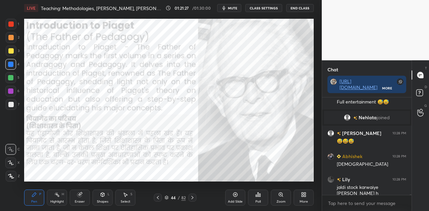
click at [237, 9] on span "mute" at bounding box center [232, 8] width 9 height 5
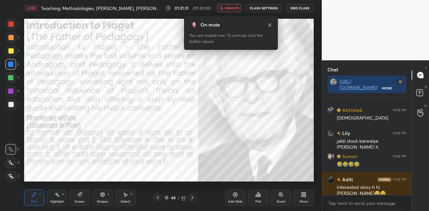
scroll to position [14154, 0]
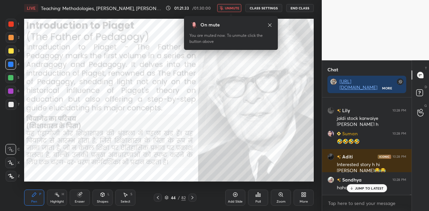
click at [237, 9] on span "unmute" at bounding box center [232, 8] width 14 height 5
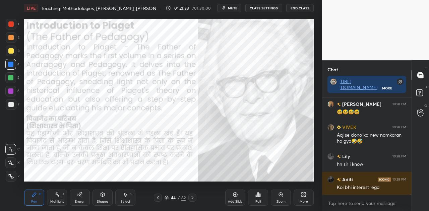
scroll to position [14298, 0]
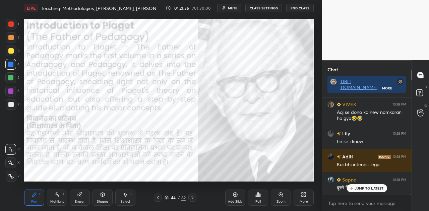
click at [370, 189] on div "[PERSON_NAME] 10:28 PM Full entertainment 😅😅 [PERSON_NAME] joined [PERSON_NAME]…" at bounding box center [366, 145] width 89 height 97
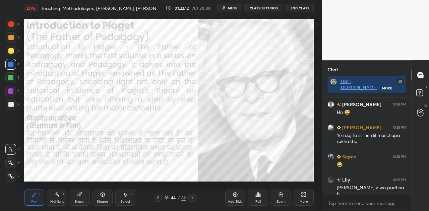
scroll to position [14426, 0]
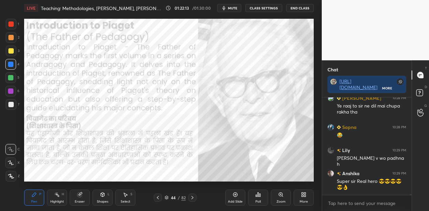
click at [100, 196] on icon at bounding box center [102, 194] width 5 height 5
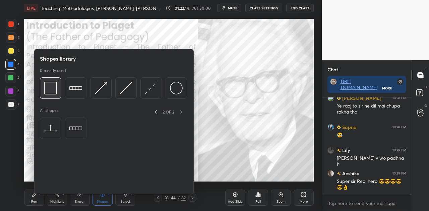
click at [52, 88] on img at bounding box center [50, 88] width 13 height 13
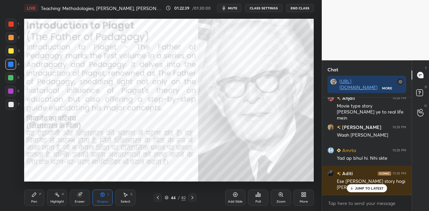
scroll to position [14554, 0]
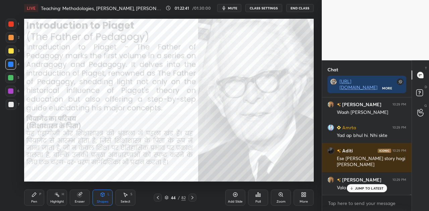
click at [367, 190] on p "JUMP TO LATEST" at bounding box center [369, 188] width 29 height 4
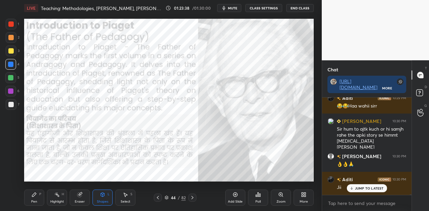
scroll to position [14763, 0]
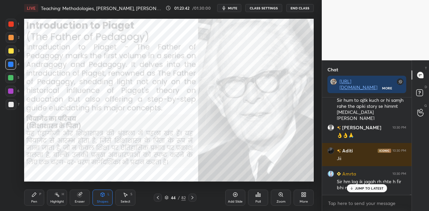
click at [366, 188] on p "JUMP TO LATEST" at bounding box center [369, 188] width 29 height 4
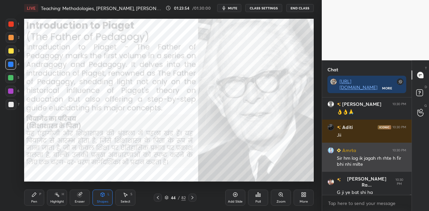
scroll to position [14809, 0]
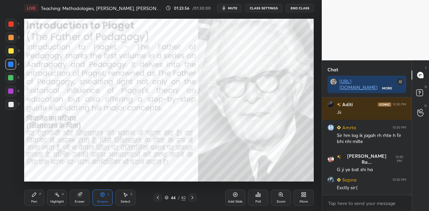
click at [33, 193] on icon at bounding box center [33, 194] width 5 height 5
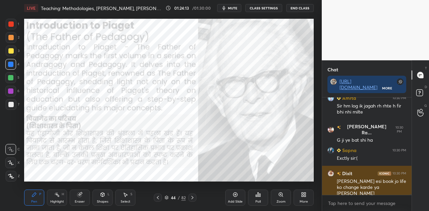
click at [329, 172] on img "grid" at bounding box center [330, 173] width 7 height 7
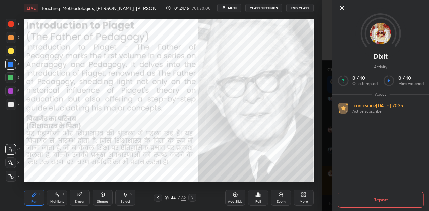
click at [383, 36] on img at bounding box center [380, 33] width 21 height 21
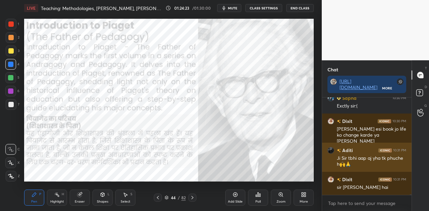
scroll to position [14914, 0]
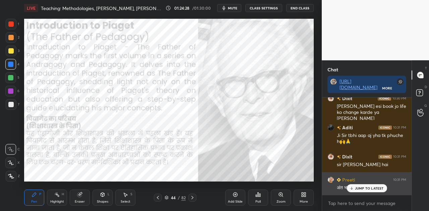
click at [371, 189] on p "JUMP TO LATEST" at bounding box center [369, 188] width 29 height 4
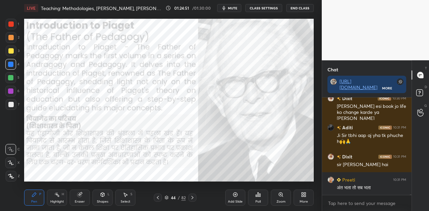
click at [191, 198] on icon at bounding box center [192, 197] width 5 height 5
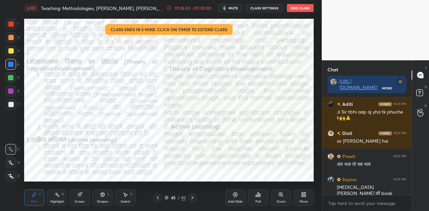
scroll to position [14966, 0]
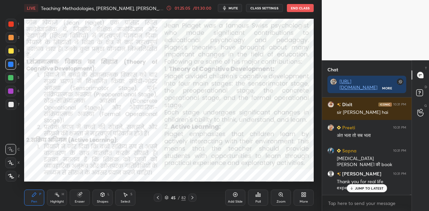
click at [167, 196] on icon at bounding box center [166, 198] width 4 height 4
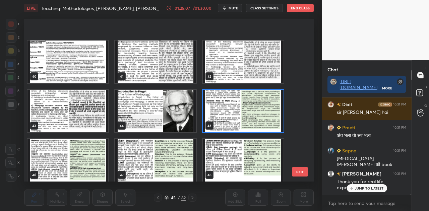
scroll to position [687, 0]
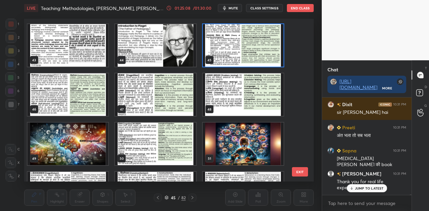
click at [60, 135] on img "grid" at bounding box center [67, 144] width 81 height 43
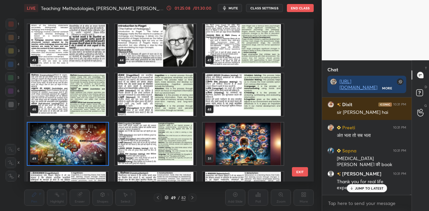
click at [60, 135] on img "grid" at bounding box center [67, 144] width 81 height 43
click at [61, 135] on img "grid" at bounding box center [67, 144] width 81 height 43
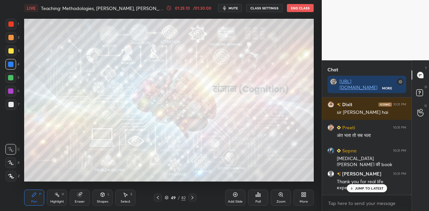
click at [367, 188] on p "JUMP TO LATEST" at bounding box center [369, 188] width 29 height 4
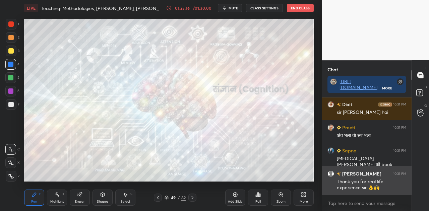
scroll to position [14989, 0]
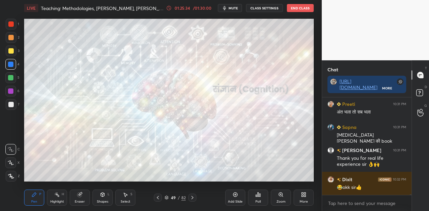
click at [166, 196] on icon at bounding box center [166, 197] width 3 height 2
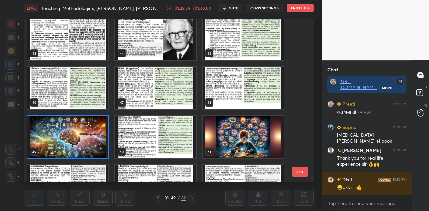
scroll to position [719, 0]
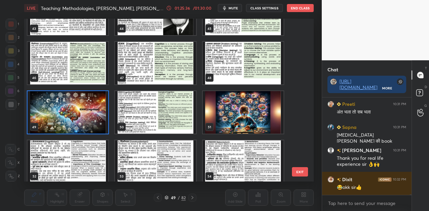
click at [237, 117] on img "grid" at bounding box center [243, 112] width 81 height 43
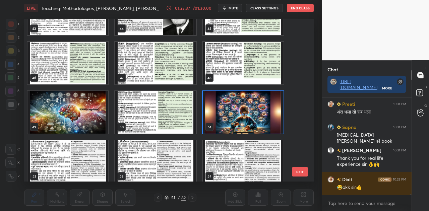
click at [237, 117] on img "grid" at bounding box center [243, 112] width 81 height 43
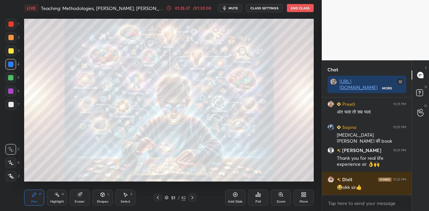
click at [237, 117] on img "grid" at bounding box center [243, 112] width 81 height 43
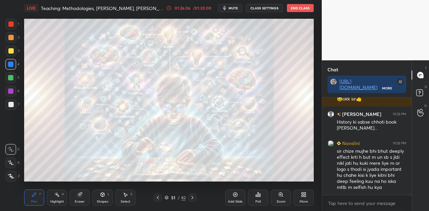
scroll to position [15100, 0]
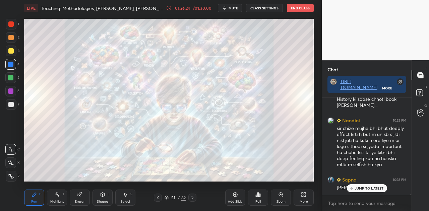
click at [370, 188] on p "JUMP TO LATEST" at bounding box center [369, 188] width 29 height 4
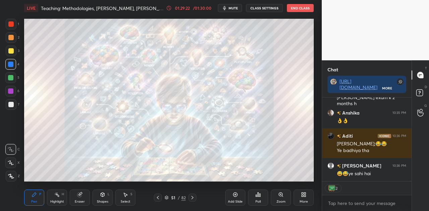
scroll to position [15618, 0]
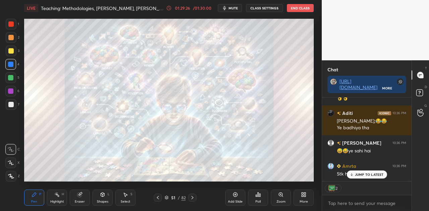
click at [167, 198] on icon at bounding box center [166, 198] width 4 height 4
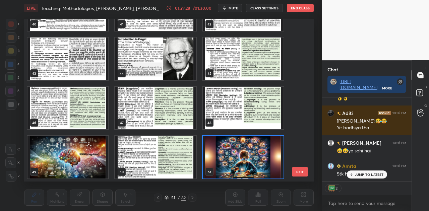
scroll to position [15605, 0]
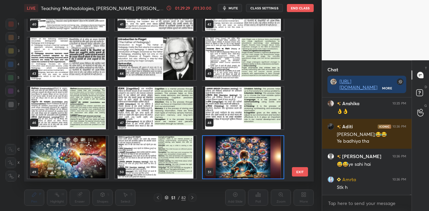
click at [75, 151] on img "grid" at bounding box center [67, 157] width 81 height 43
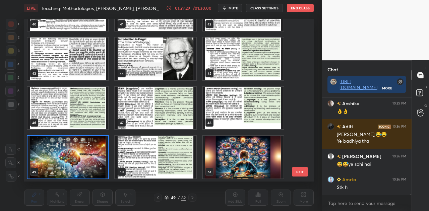
click at [75, 151] on img "grid" at bounding box center [67, 157] width 81 height 43
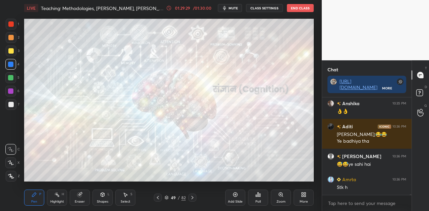
click at [75, 151] on img "grid" at bounding box center [67, 157] width 81 height 43
click at [193, 198] on icon at bounding box center [192, 197] width 2 height 3
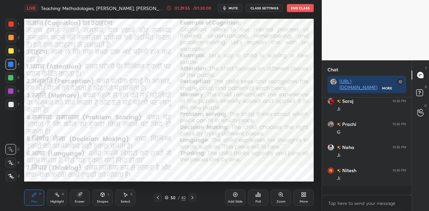
scroll to position [15855, 0]
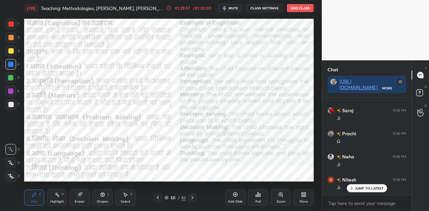
click at [358, 190] on p "JUMP TO LATEST" at bounding box center [369, 188] width 29 height 4
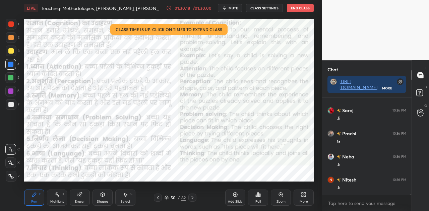
click at [192, 198] on icon at bounding box center [192, 197] width 5 height 5
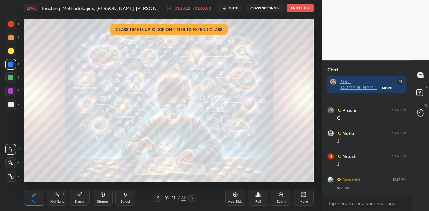
scroll to position [15901, 0]
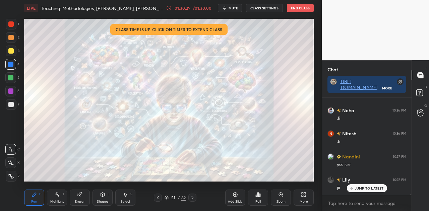
click at [361, 188] on p "JUMP TO LATEST" at bounding box center [369, 188] width 29 height 4
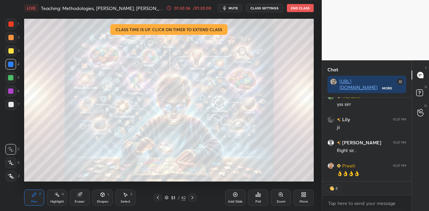
scroll to position [15984, 0]
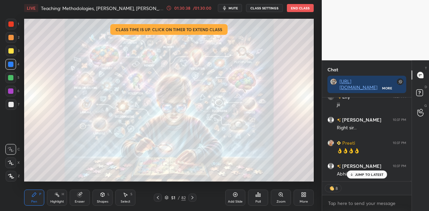
click at [360, 176] on p "JUMP TO LATEST" at bounding box center [369, 175] width 29 height 4
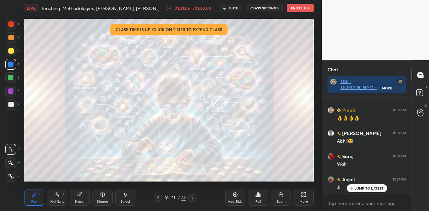
scroll to position [16040, 0]
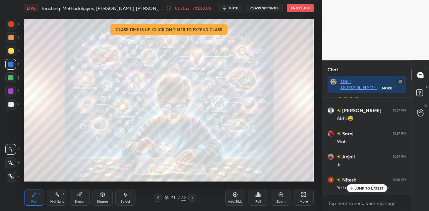
click at [364, 190] on p "JUMP TO LATEST" at bounding box center [369, 188] width 29 height 4
click at [12, 104] on div at bounding box center [10, 104] width 5 height 5
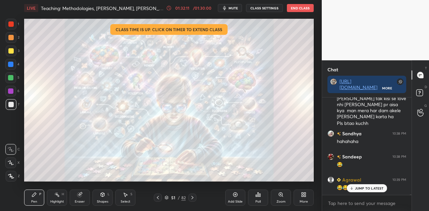
scroll to position [16227, 0]
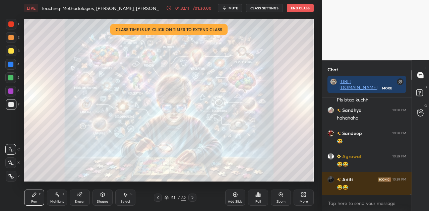
click at [255, 198] on div "Poll" at bounding box center [258, 198] width 20 height 16
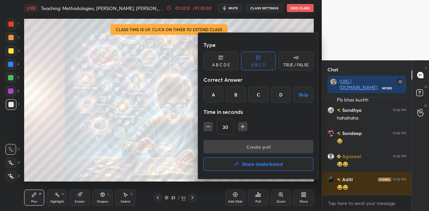
click at [256, 166] on h4 "Share leaderboard" at bounding box center [262, 164] width 41 height 5
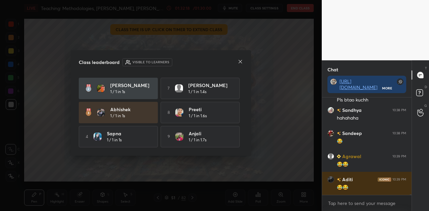
scroll to position [48, 0]
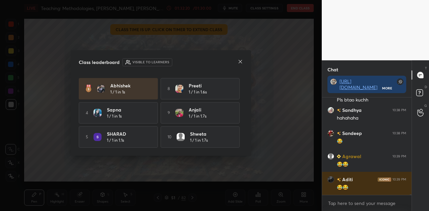
click at [241, 62] on icon at bounding box center [240, 61] width 5 height 5
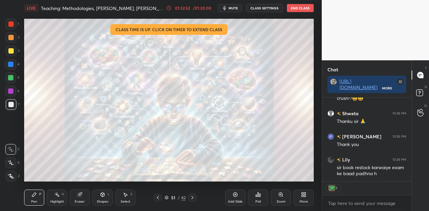
scroll to position [16976, 0]
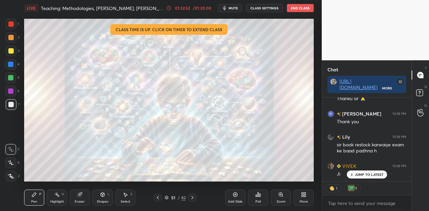
click at [298, 9] on button "End Class" at bounding box center [300, 8] width 27 height 8
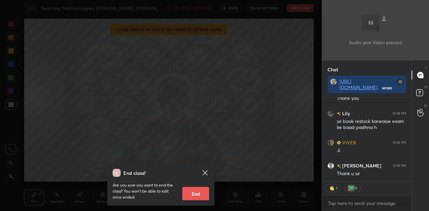
scroll to position [17028, 0]
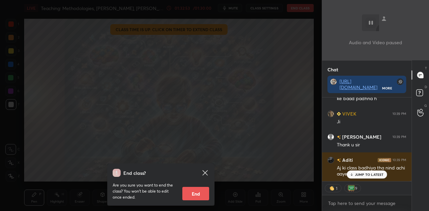
click at [194, 194] on button "End" at bounding box center [195, 193] width 27 height 13
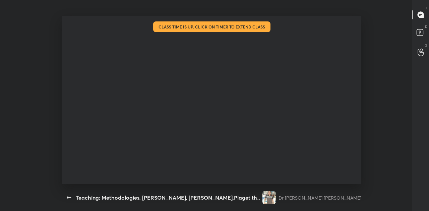
scroll to position [168, 352]
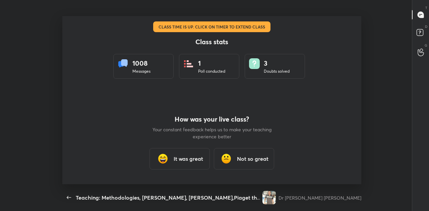
click at [177, 160] on h3 "It was great" at bounding box center [188, 159] width 29 height 8
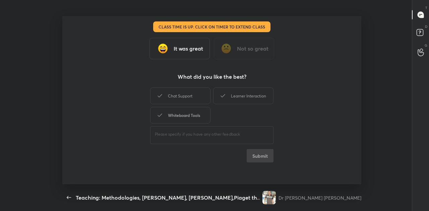
click at [187, 114] on div "Whiteboard Tools" at bounding box center [180, 115] width 60 height 17
click at [258, 154] on button "Submit" at bounding box center [260, 155] width 27 height 13
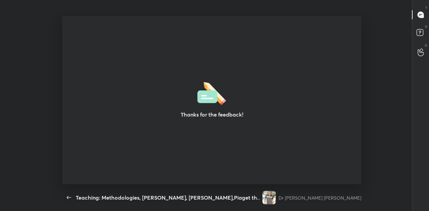
type textarea "x"
